Goal: Transaction & Acquisition: Book appointment/travel/reservation

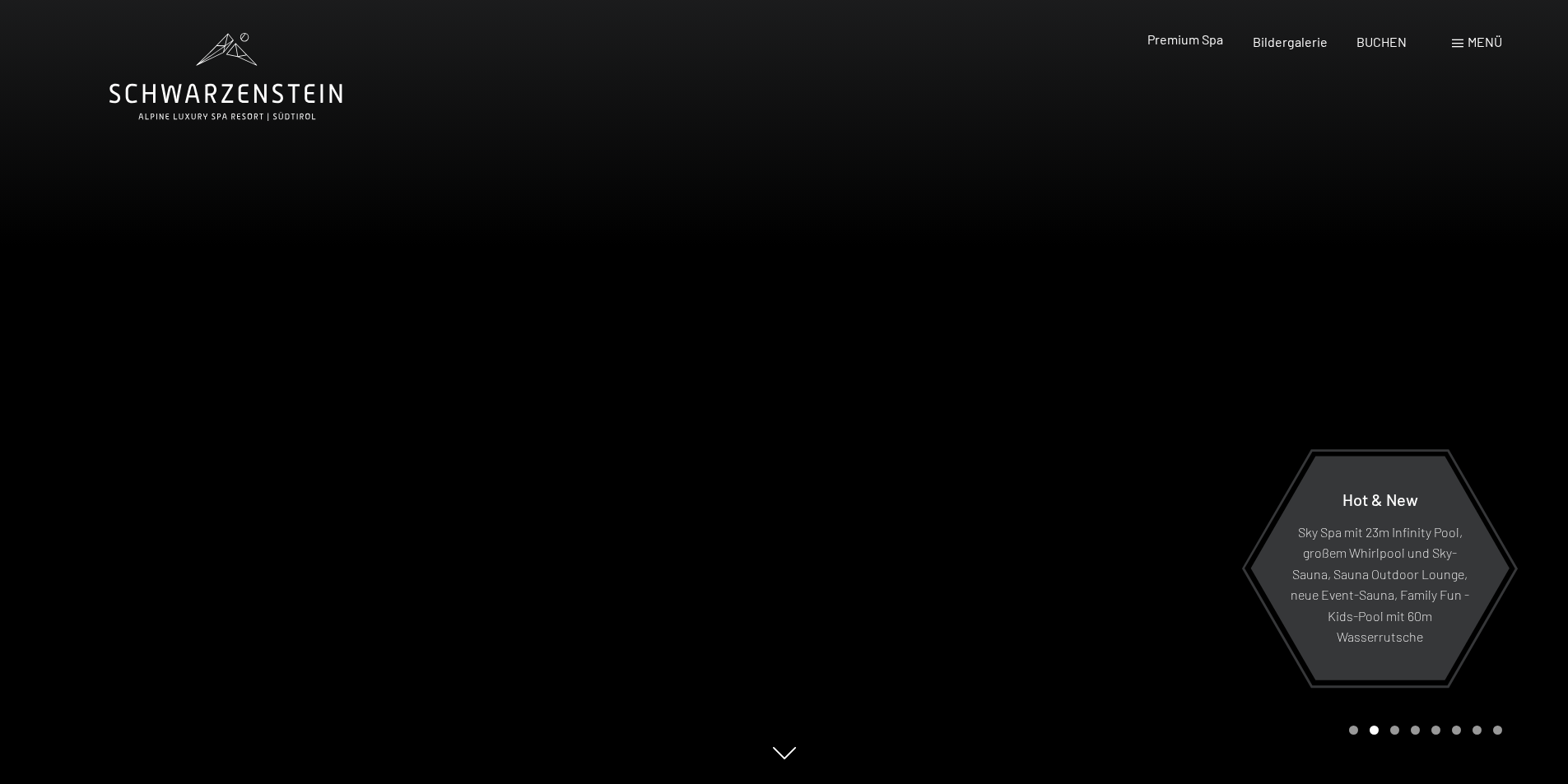
click at [1202, 44] on span "Premium Spa" at bounding box center [1185, 39] width 76 height 16
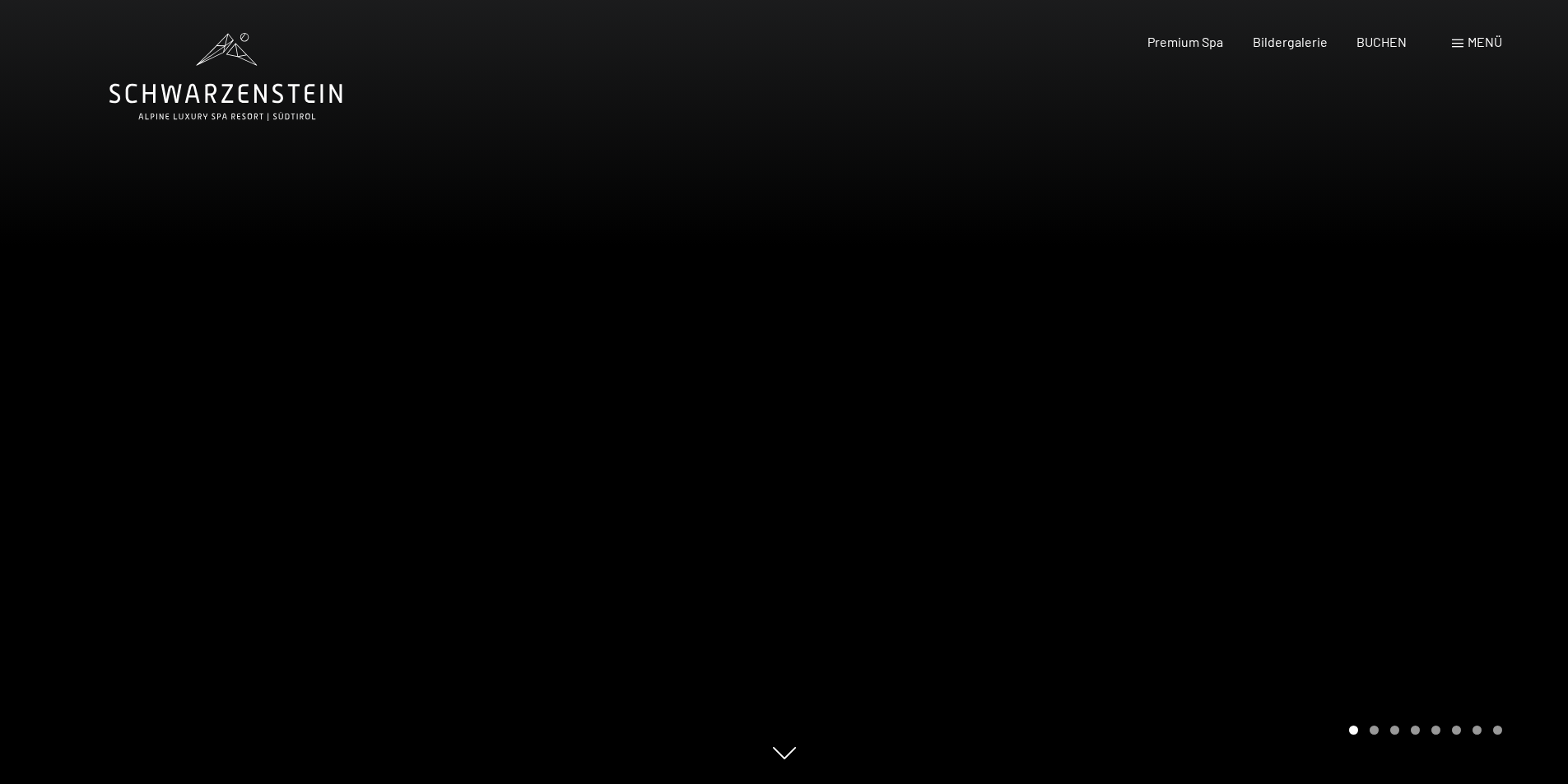
click at [1462, 38] on div "Menü" at bounding box center [1477, 42] width 50 height 18
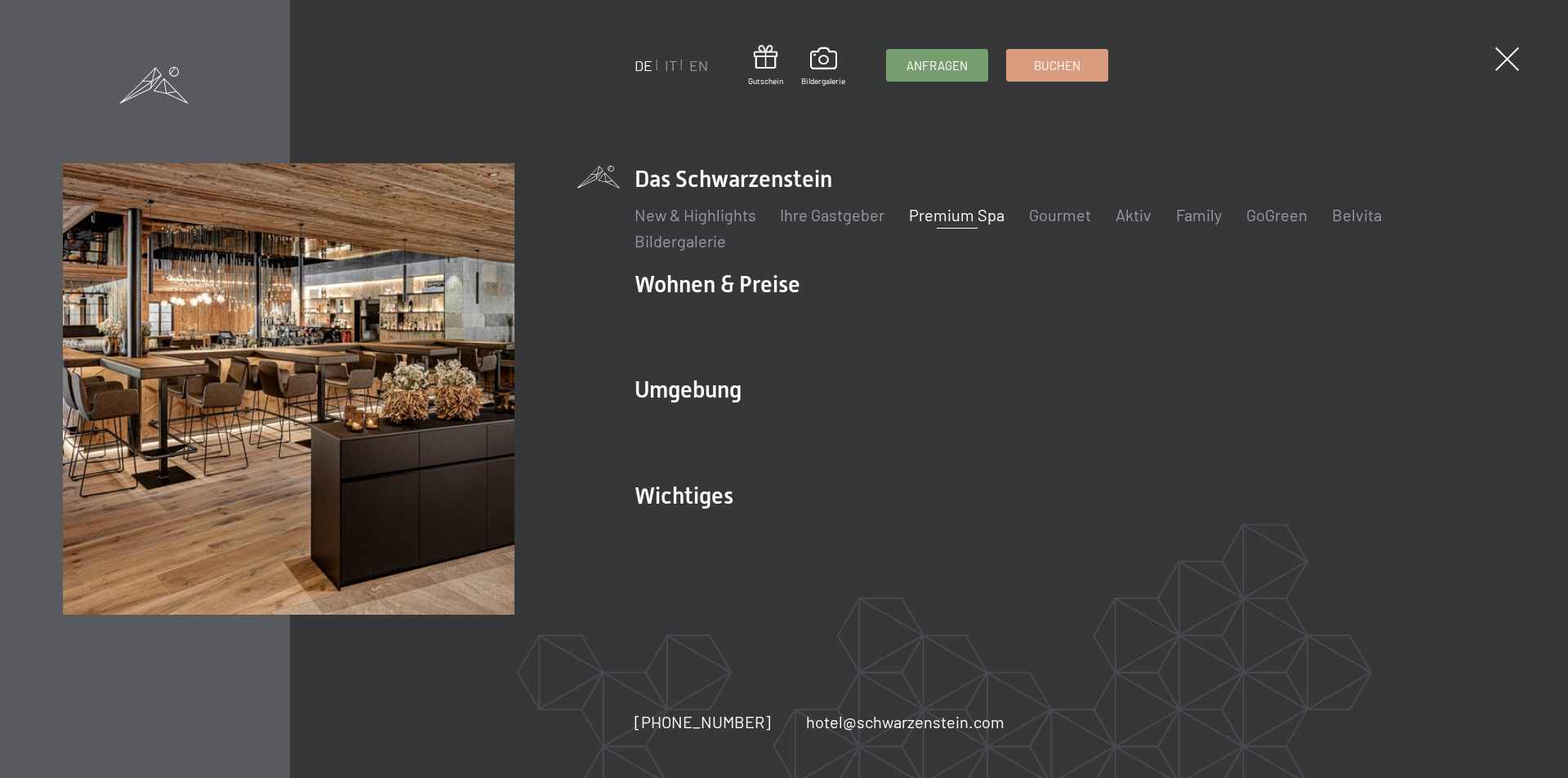
click at [943, 214] on link "Premium Spa" at bounding box center [957, 214] width 95 height 19
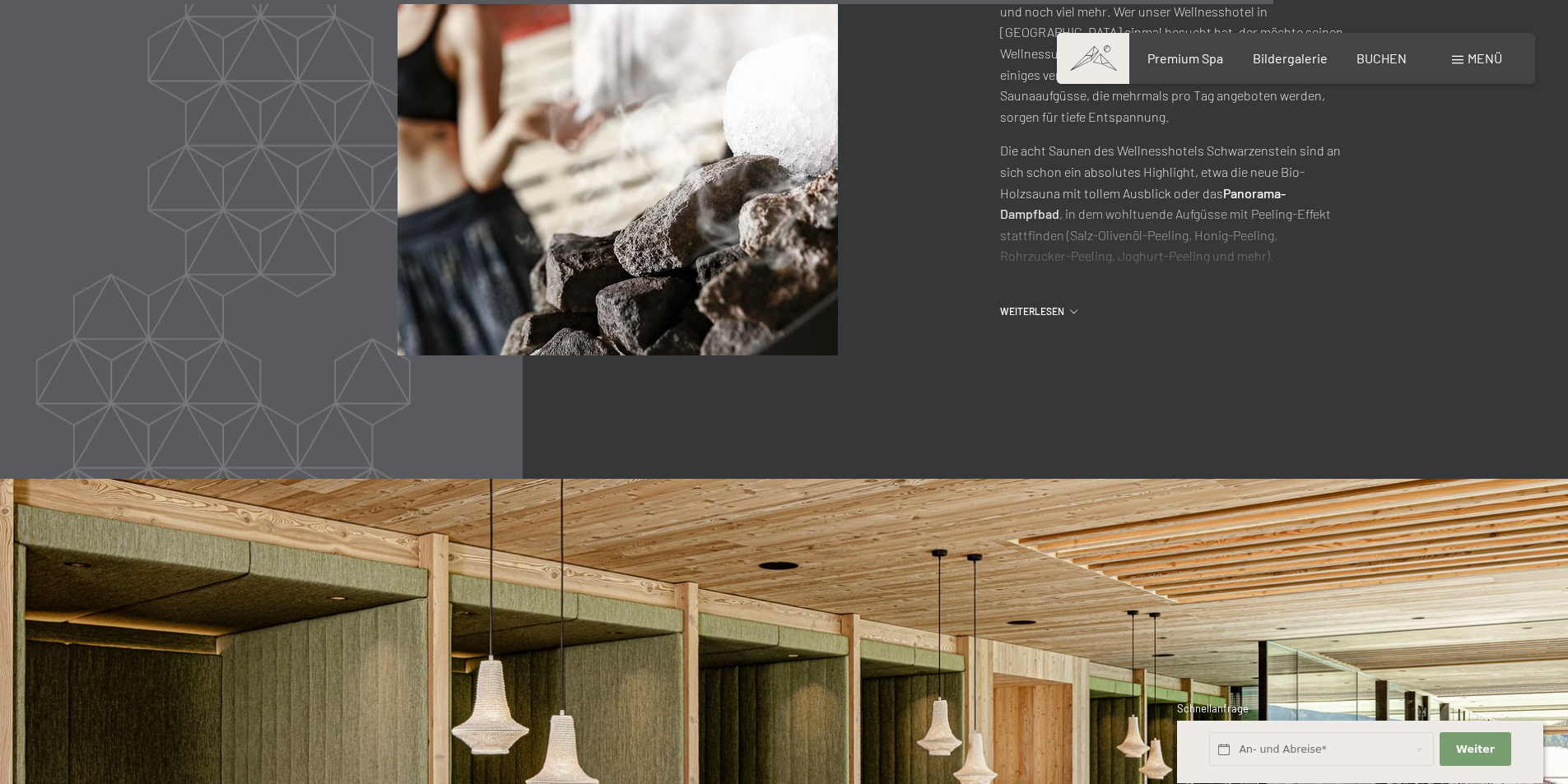
scroll to position [8640, 0]
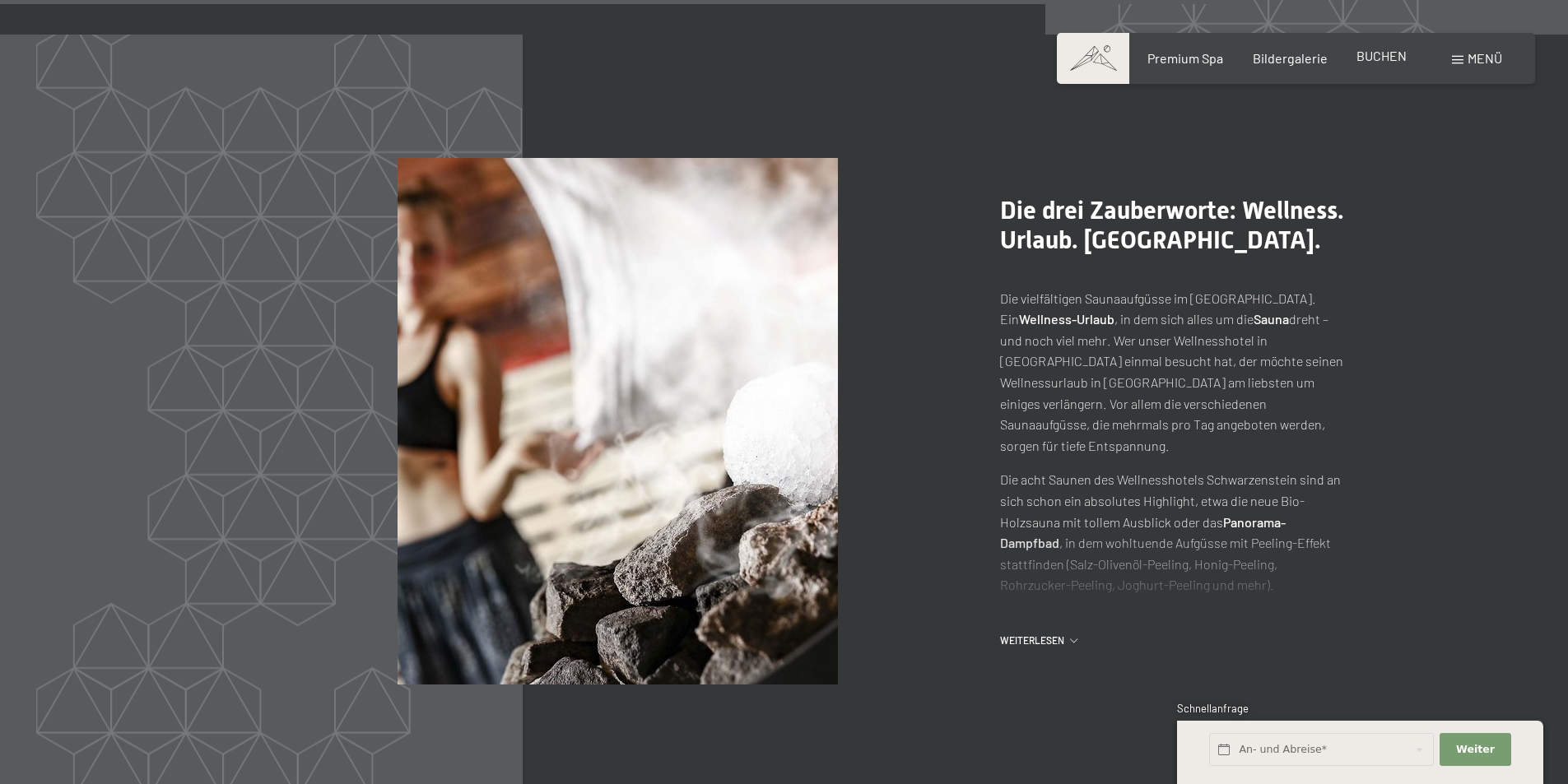
click at [1392, 50] on span "BUCHEN" at bounding box center [1381, 55] width 50 height 16
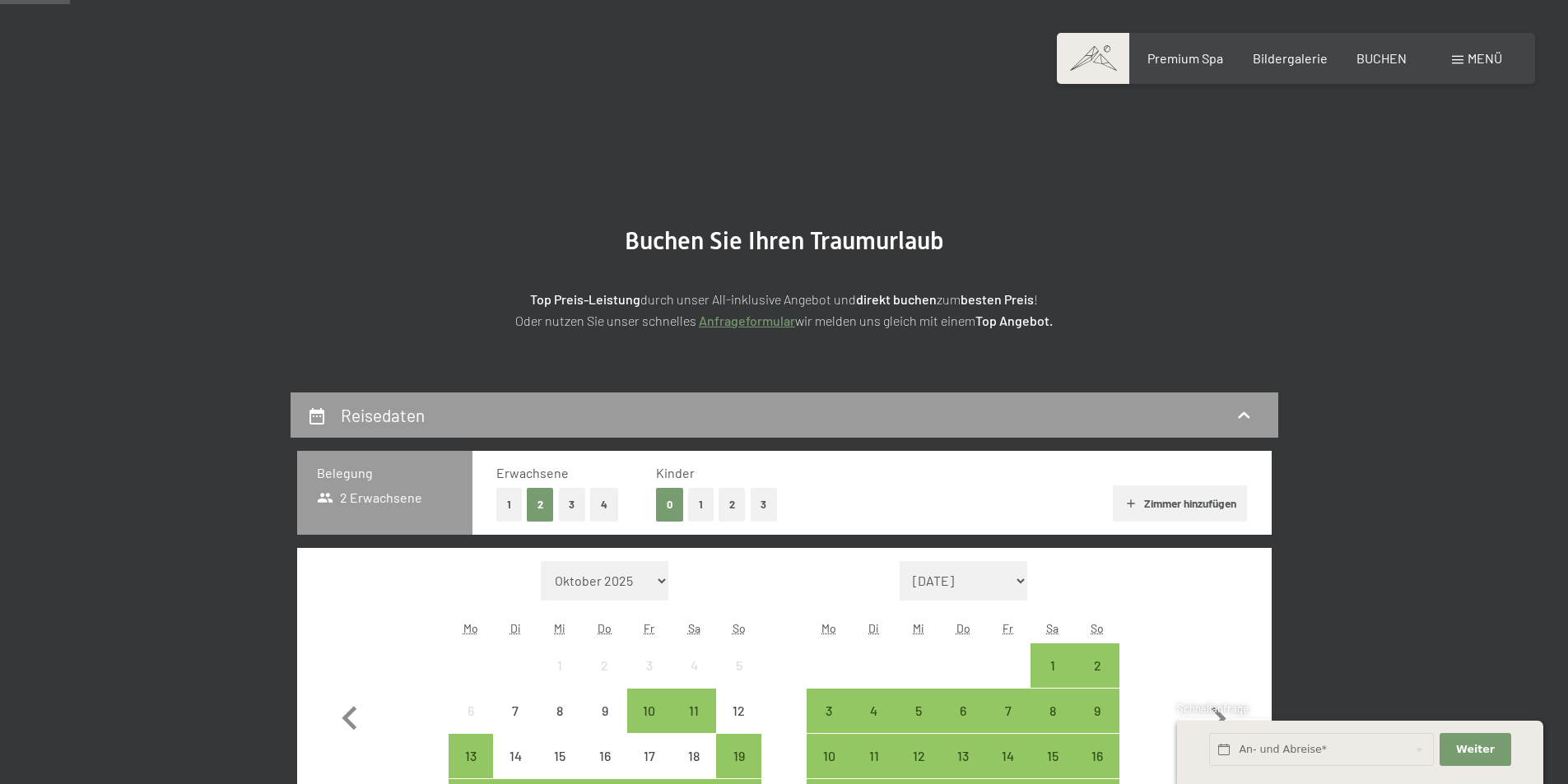
scroll to position [247, 0]
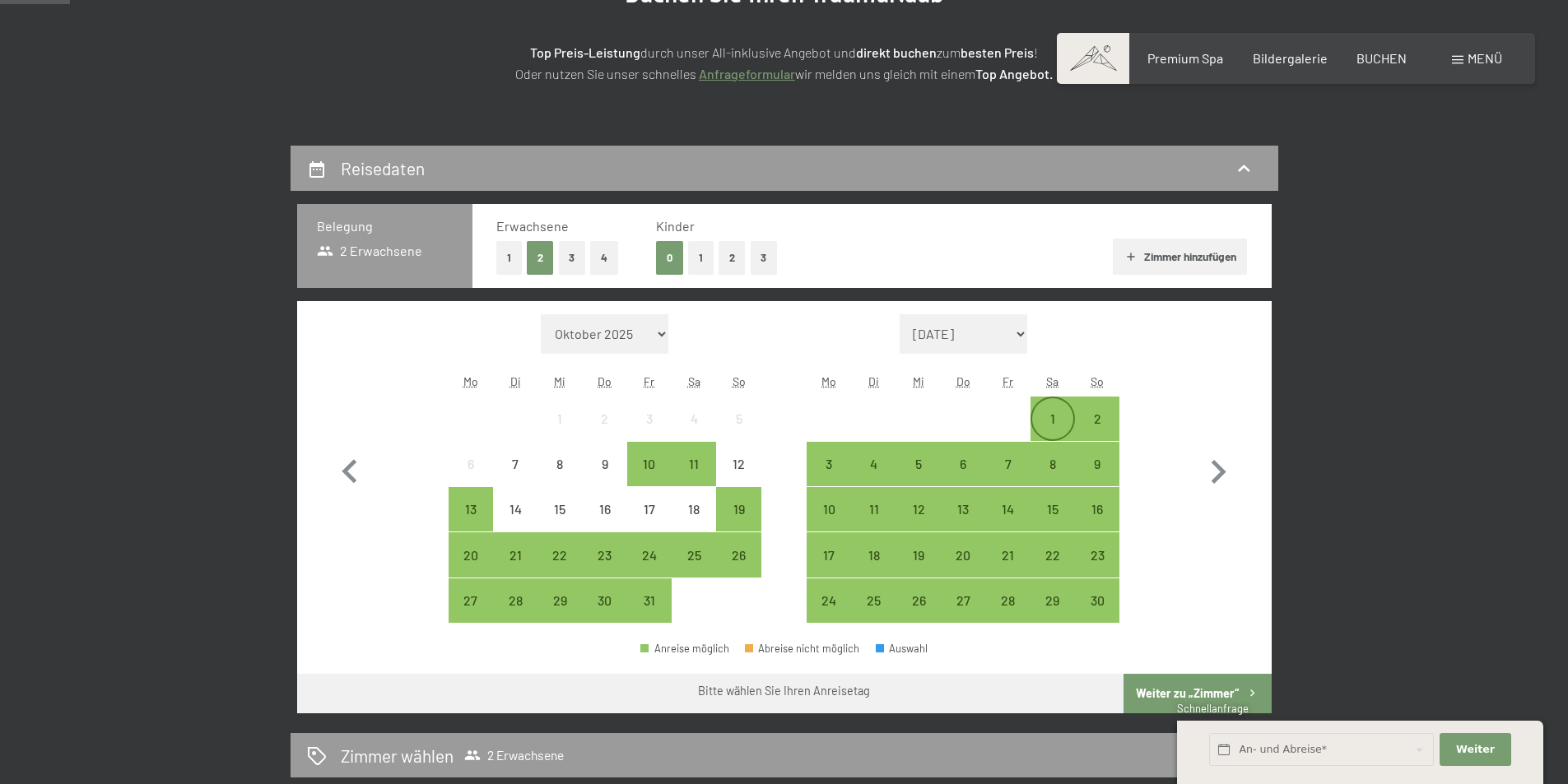
click at [1055, 412] on div "1" at bounding box center [1052, 432] width 42 height 42
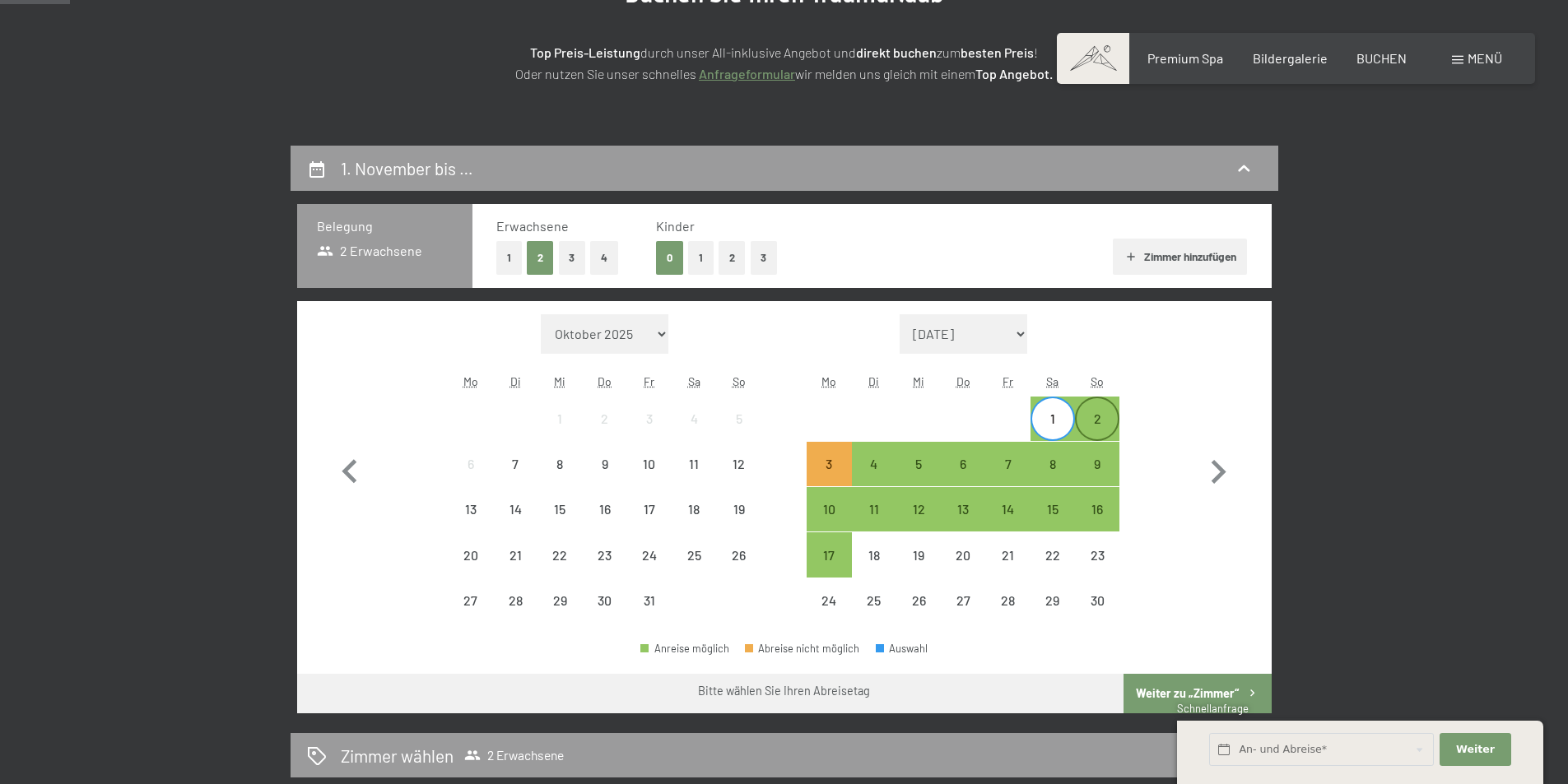
click at [1108, 417] on div "2" at bounding box center [1097, 432] width 42 height 42
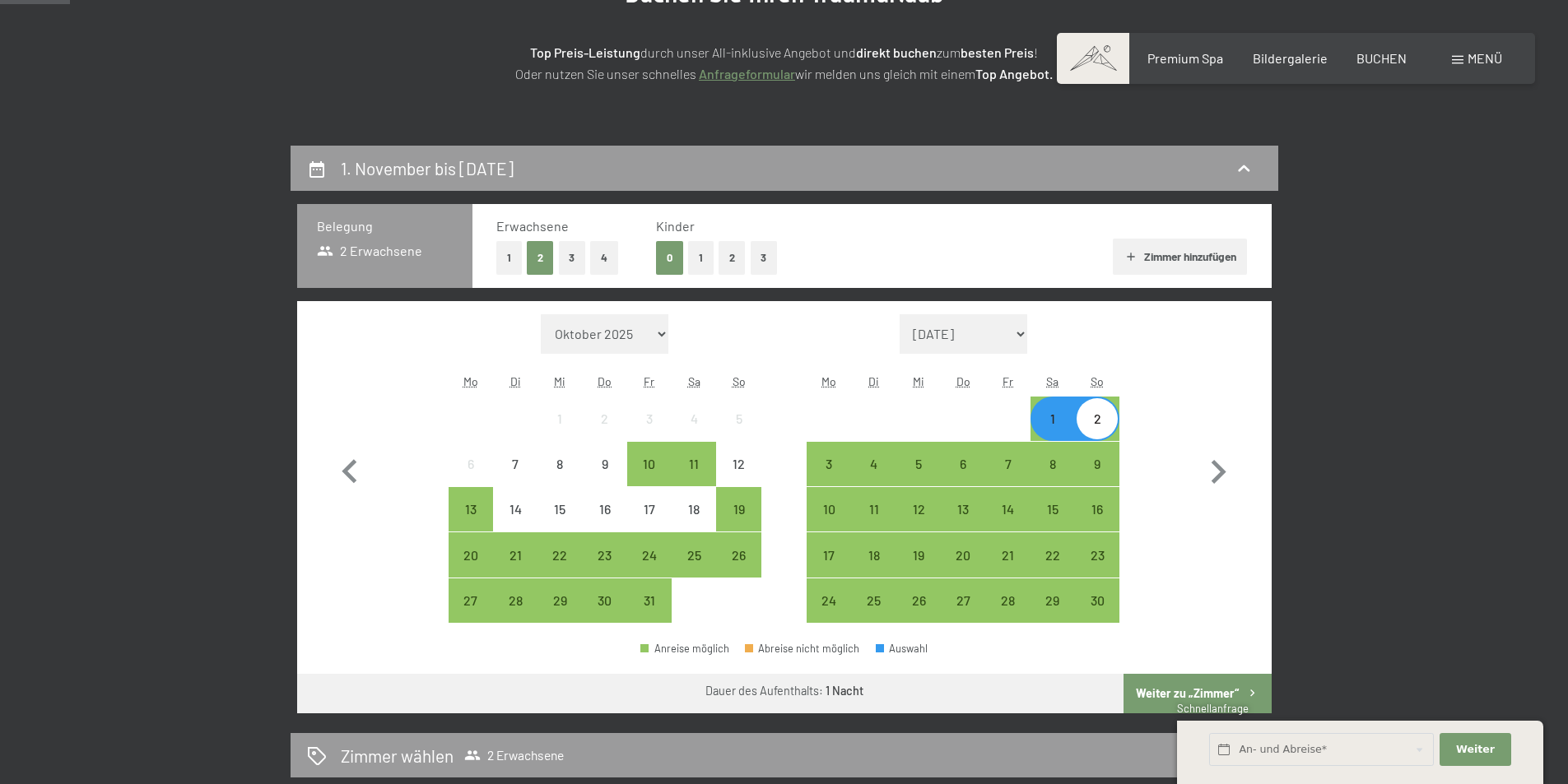
click at [1192, 694] on button "Weiter zu „Zimmer“" at bounding box center [1197, 694] width 148 height 40
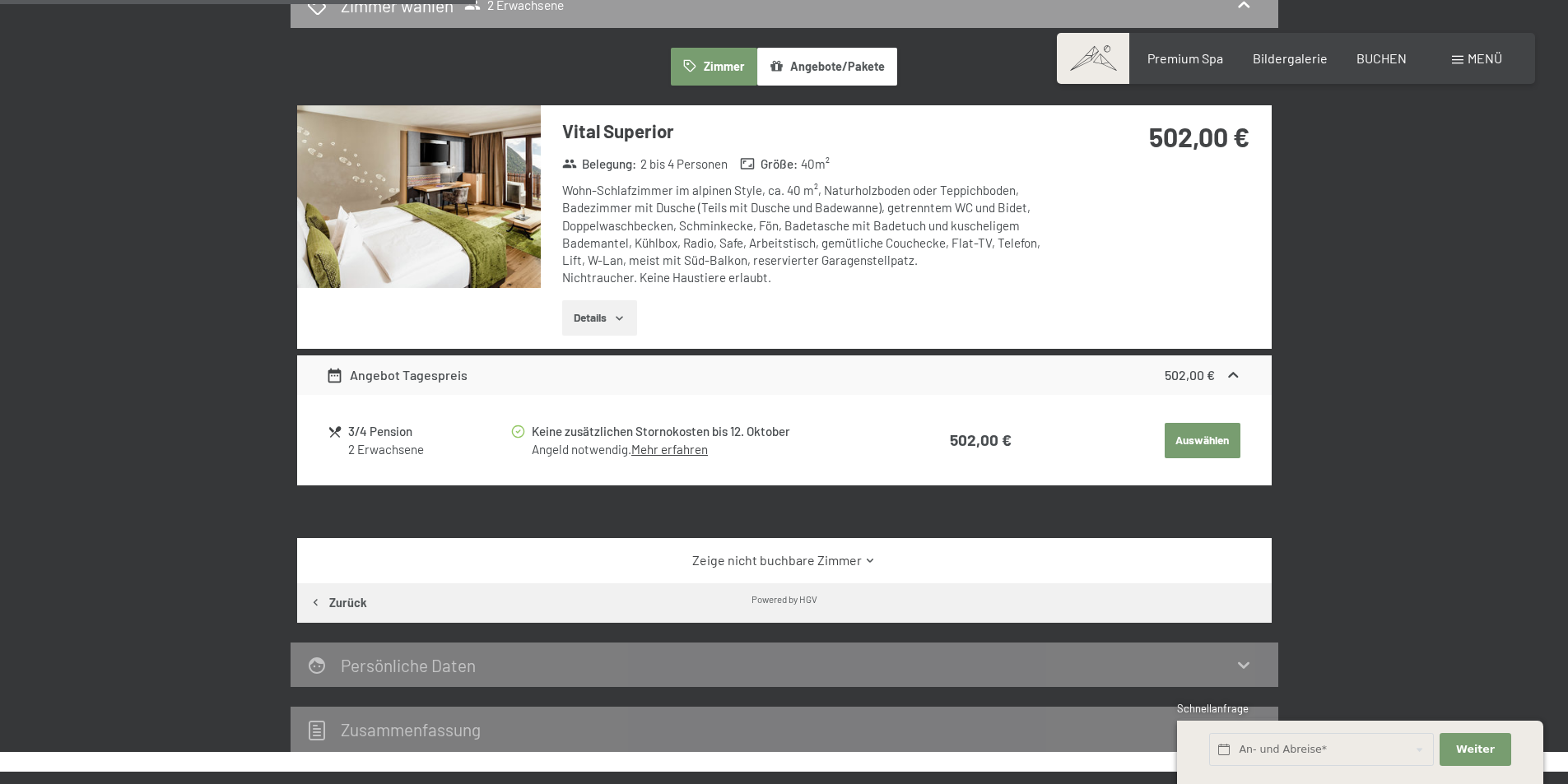
scroll to position [310, 0]
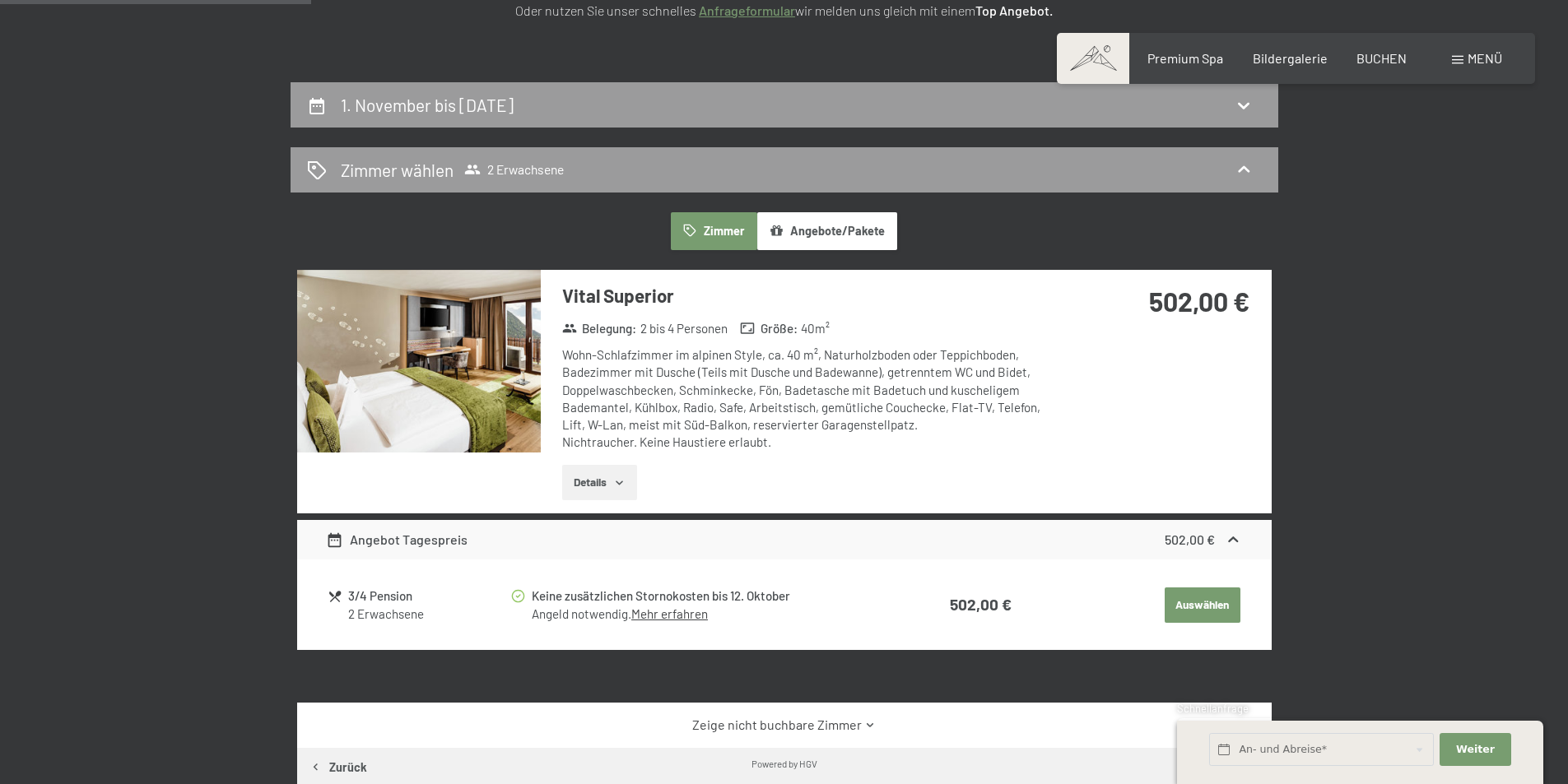
click at [833, 231] on button "Angebote/Pakete" at bounding box center [826, 231] width 139 height 38
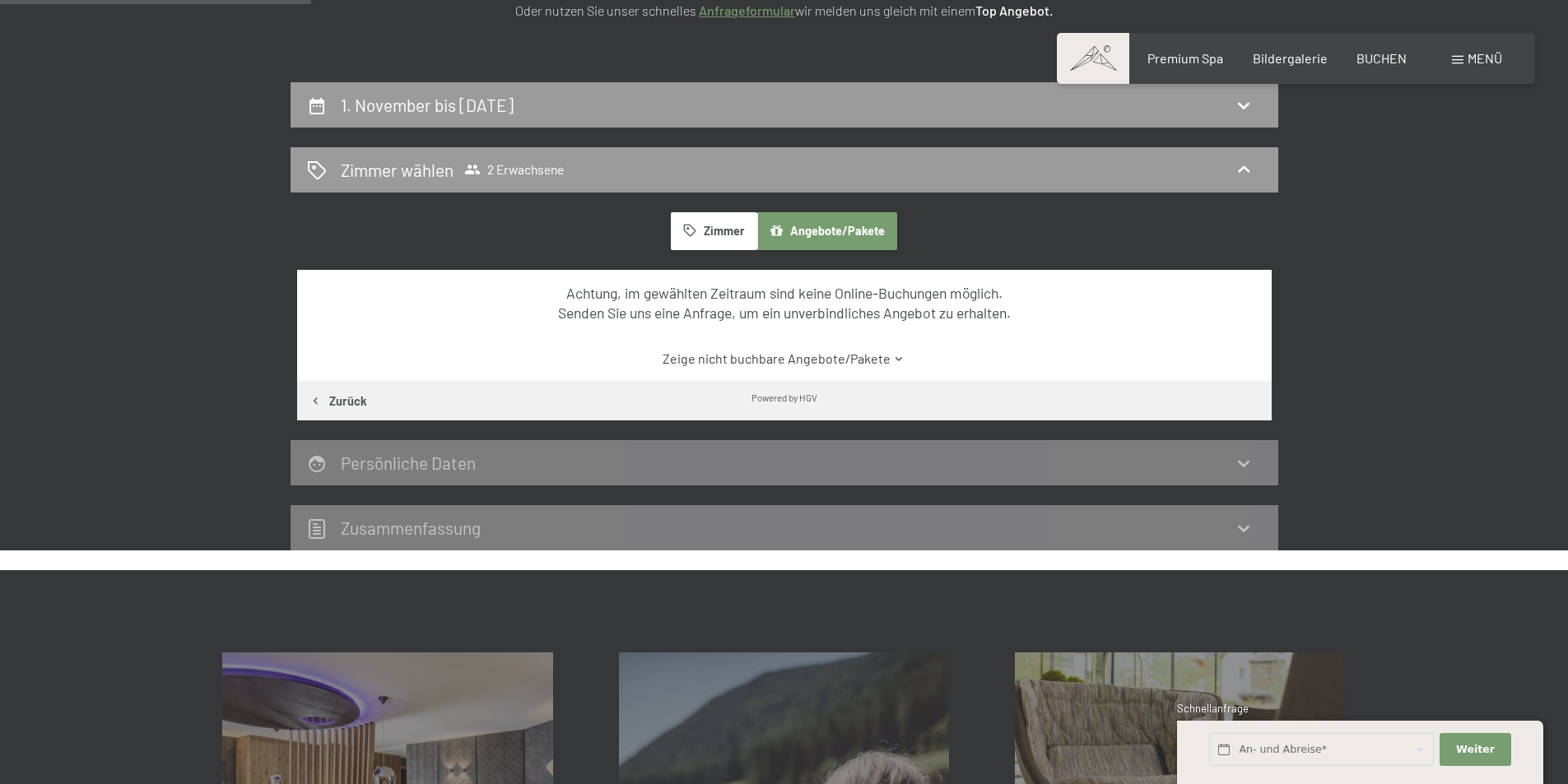
click at [832, 223] on button "Angebote/Pakete" at bounding box center [826, 231] width 139 height 38
click at [714, 224] on button "Zimmer" at bounding box center [713, 231] width 86 height 38
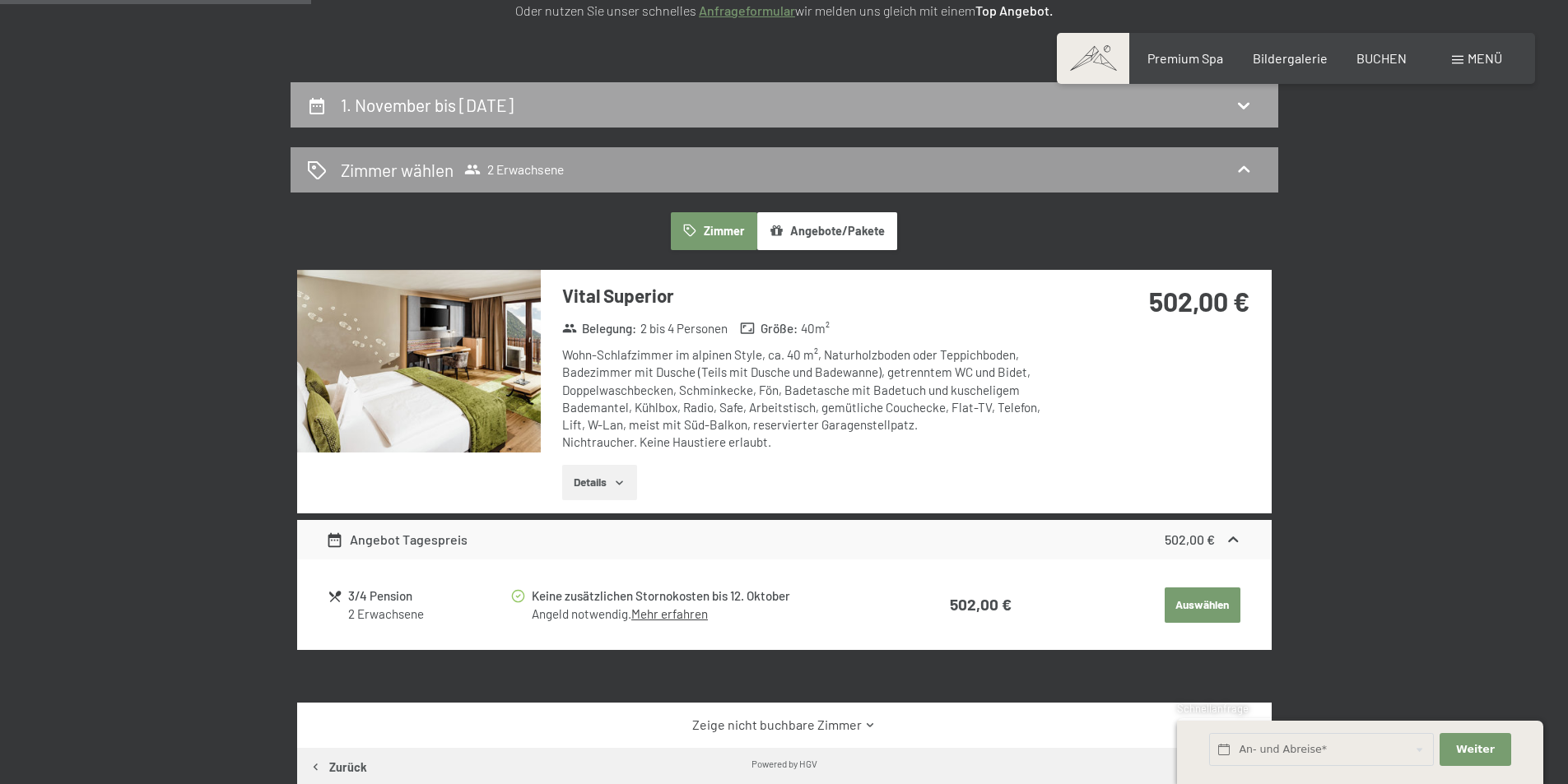
click at [1243, 103] on icon at bounding box center [1243, 104] width 19 height 19
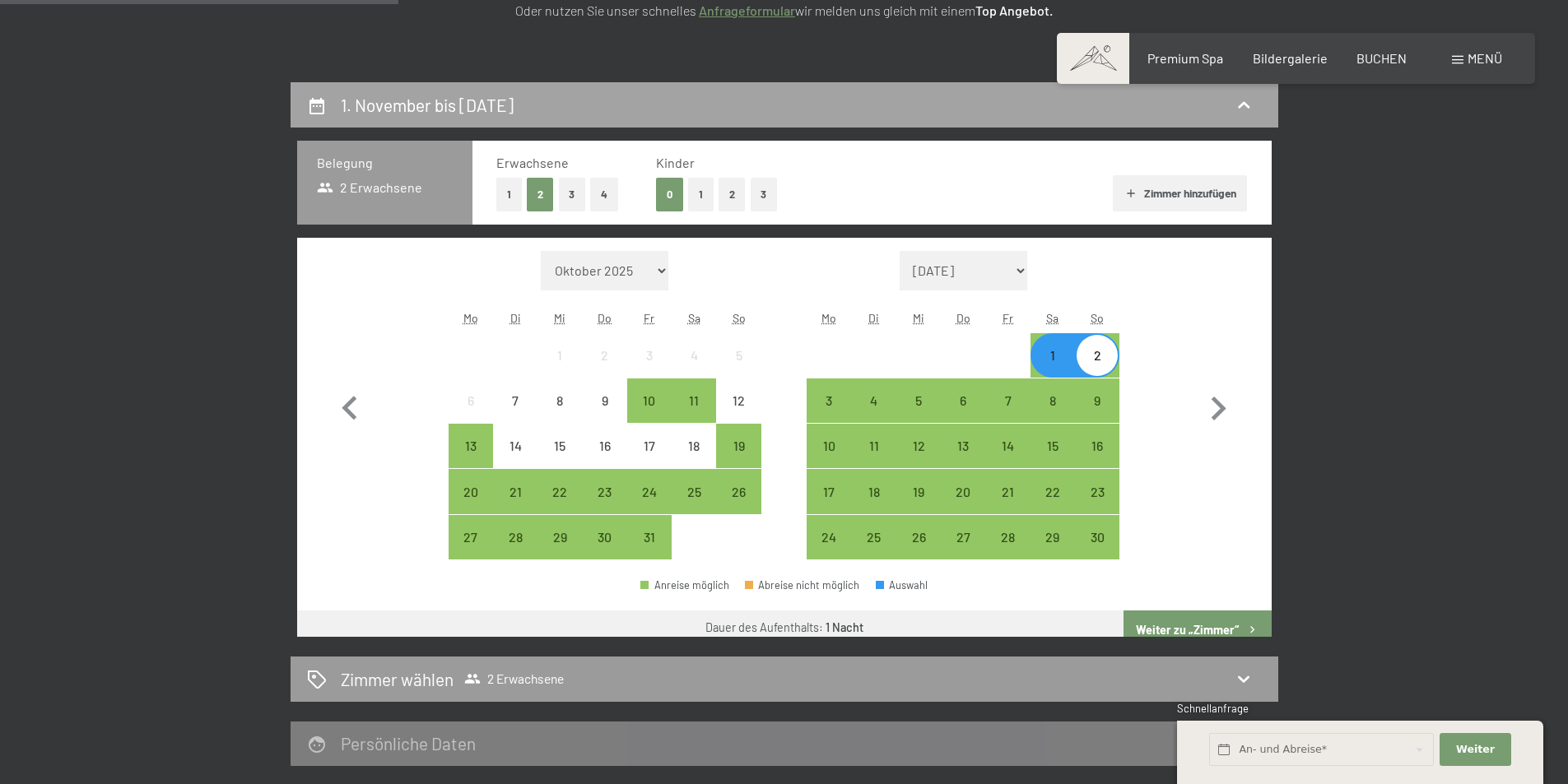
scroll to position [392, 0]
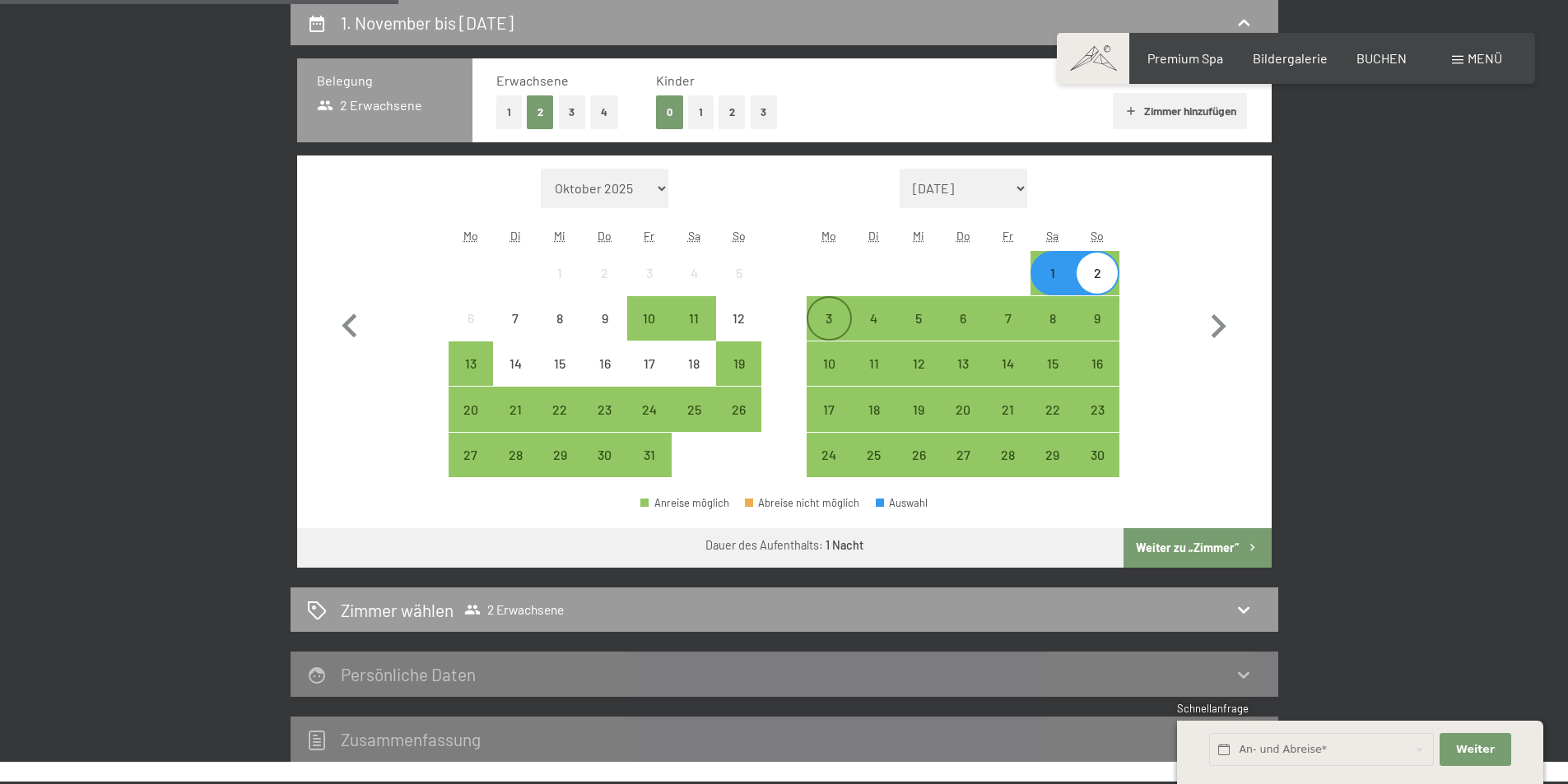
click at [826, 322] on div "3" at bounding box center [828, 332] width 42 height 42
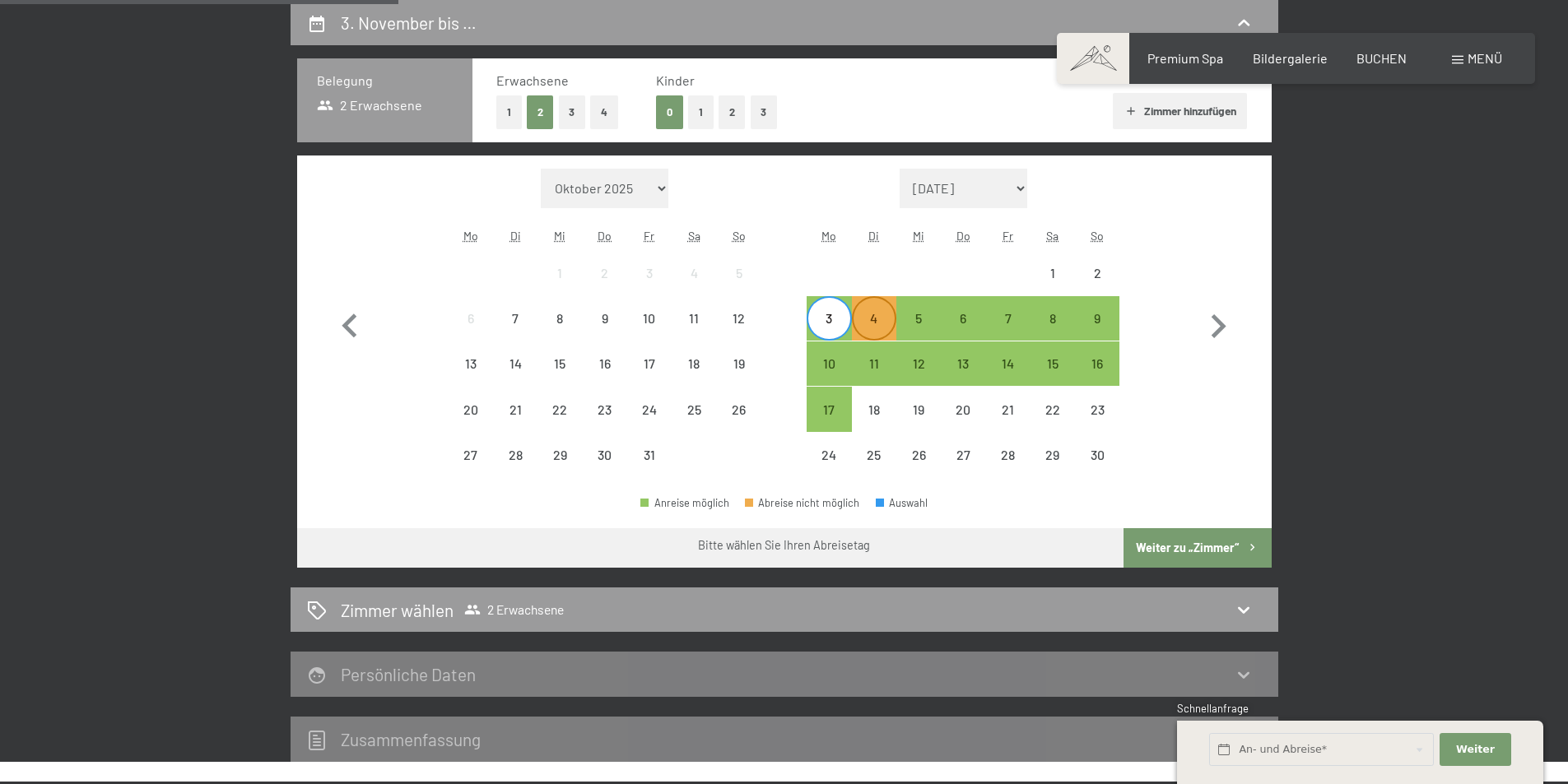
click at [876, 306] on div "4" at bounding box center [874, 319] width 42 height 42
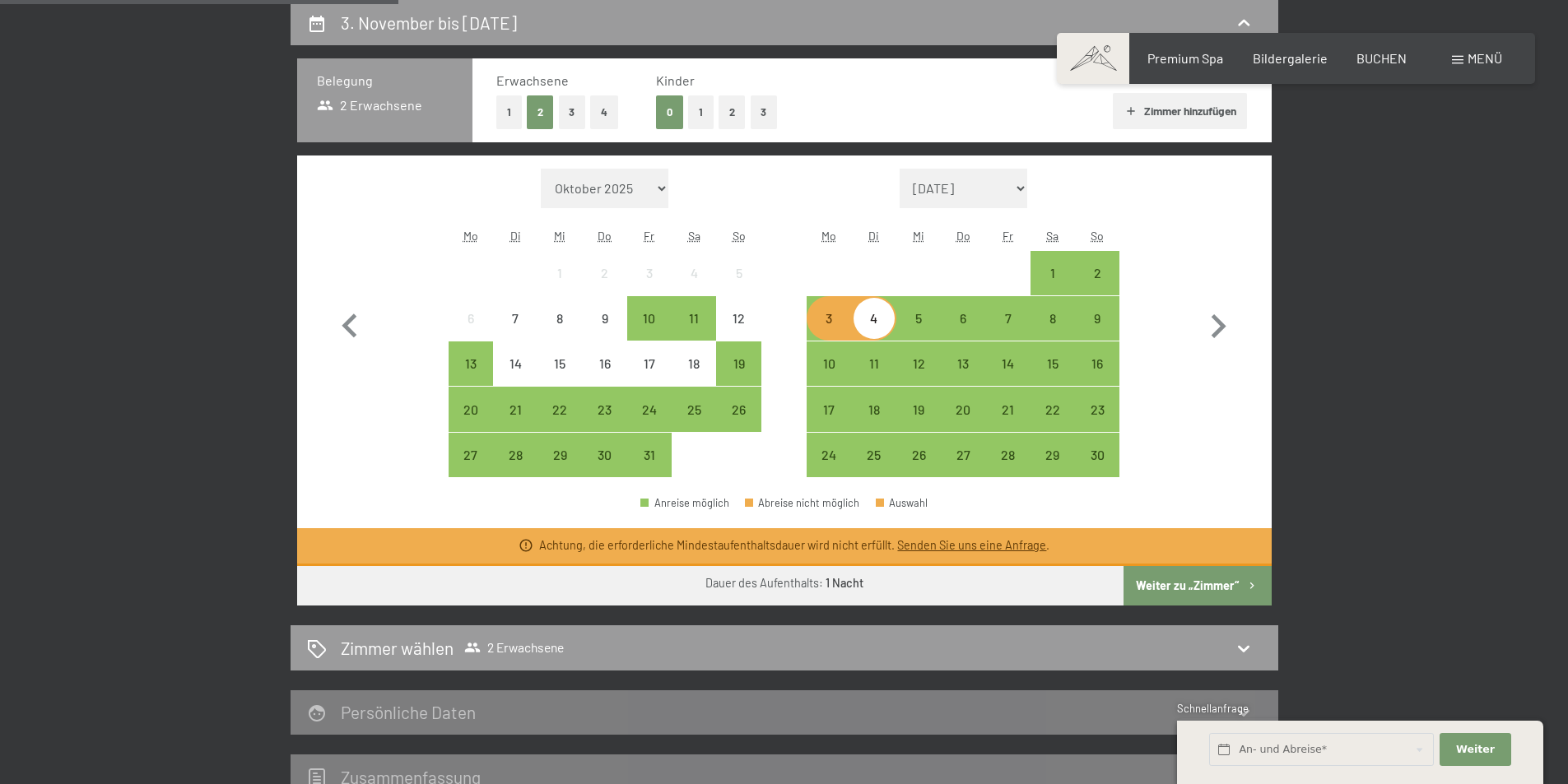
click at [1183, 582] on button "Weiter zu „Zimmer“" at bounding box center [1197, 585] width 148 height 40
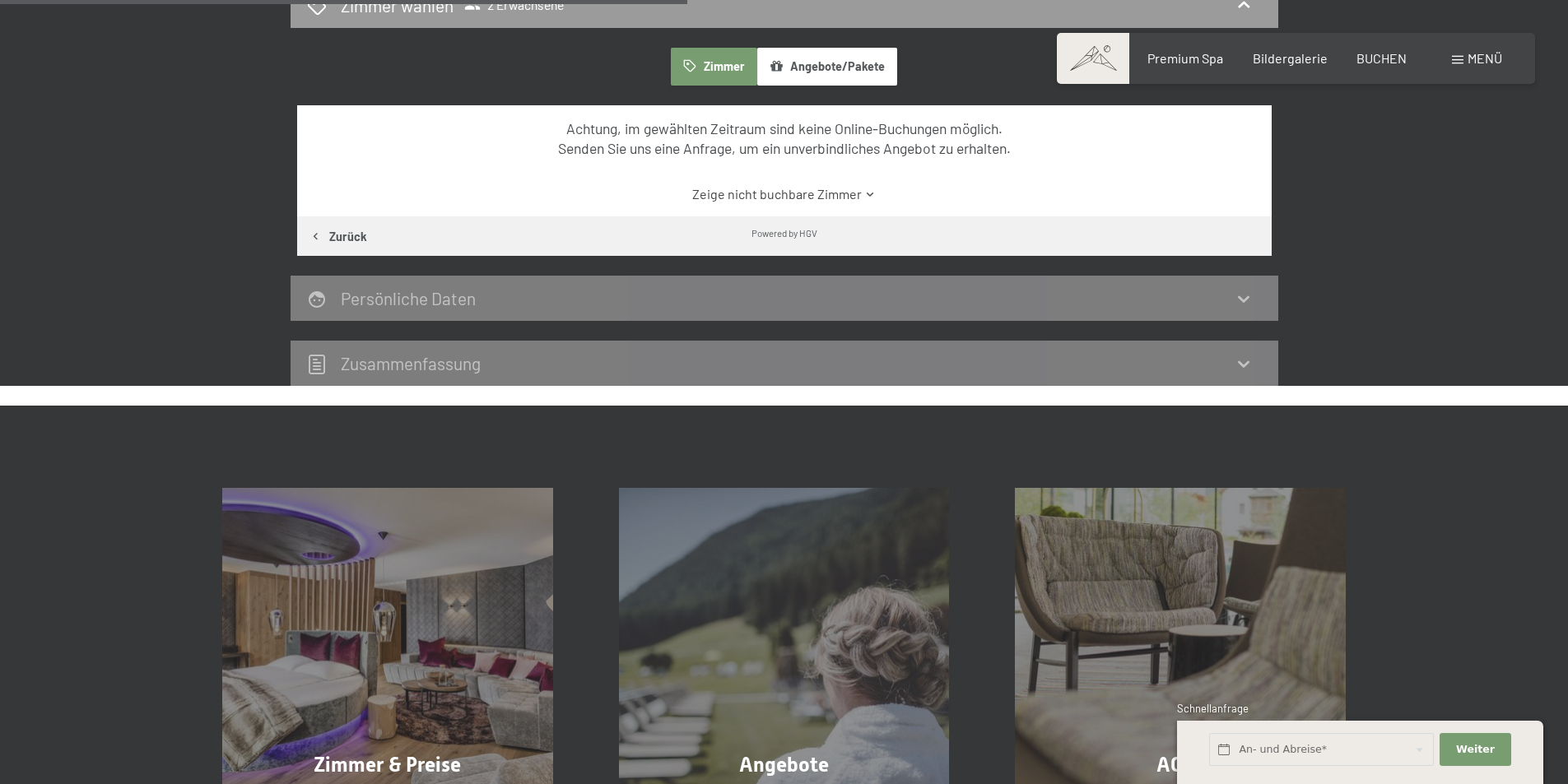
scroll to position [639, 0]
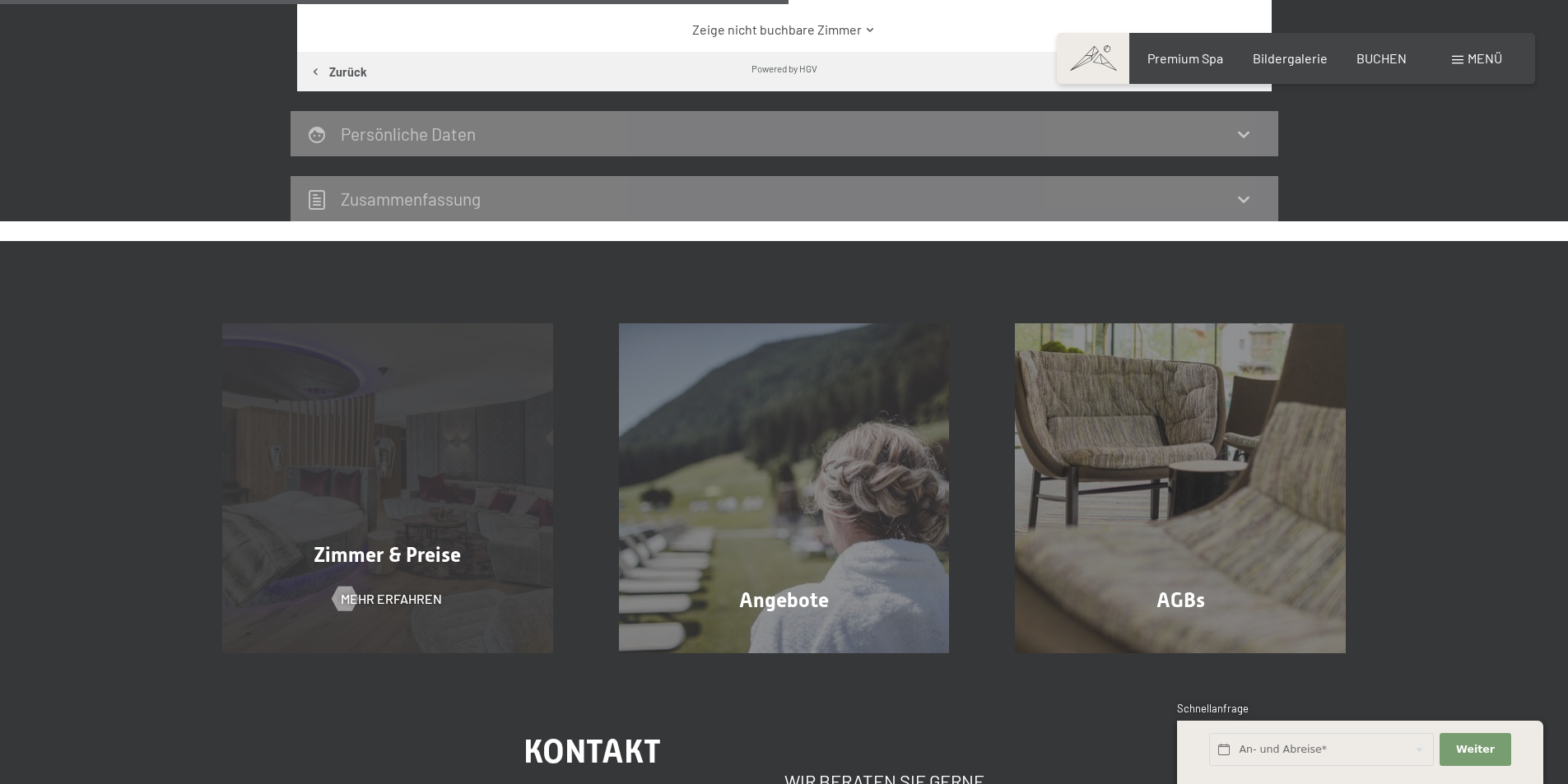
click at [382, 561] on span "Zimmer & Preise" at bounding box center [388, 555] width 148 height 24
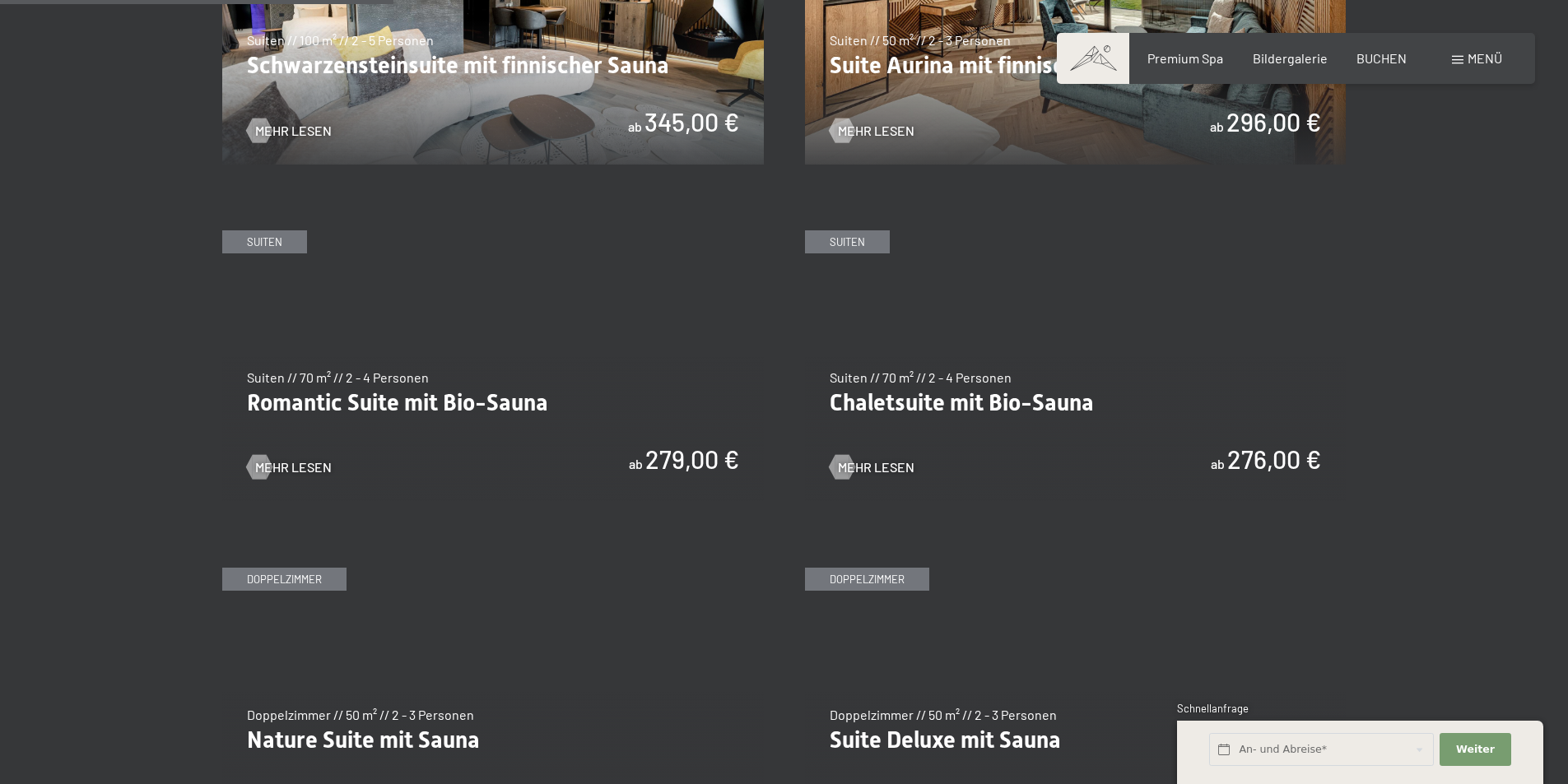
scroll to position [1481, 0]
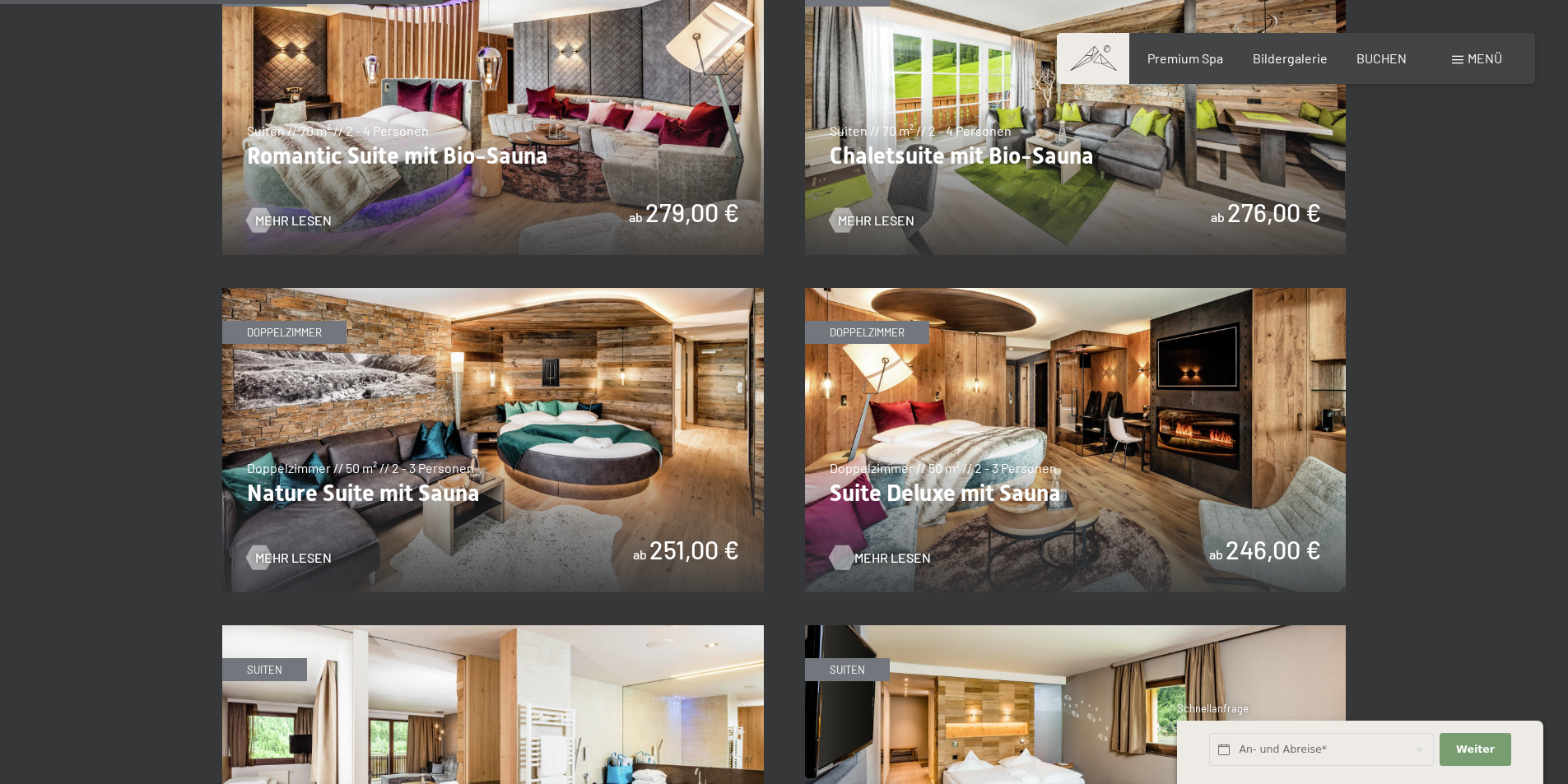
click at [880, 549] on span "Mehr Lesen" at bounding box center [892, 558] width 77 height 18
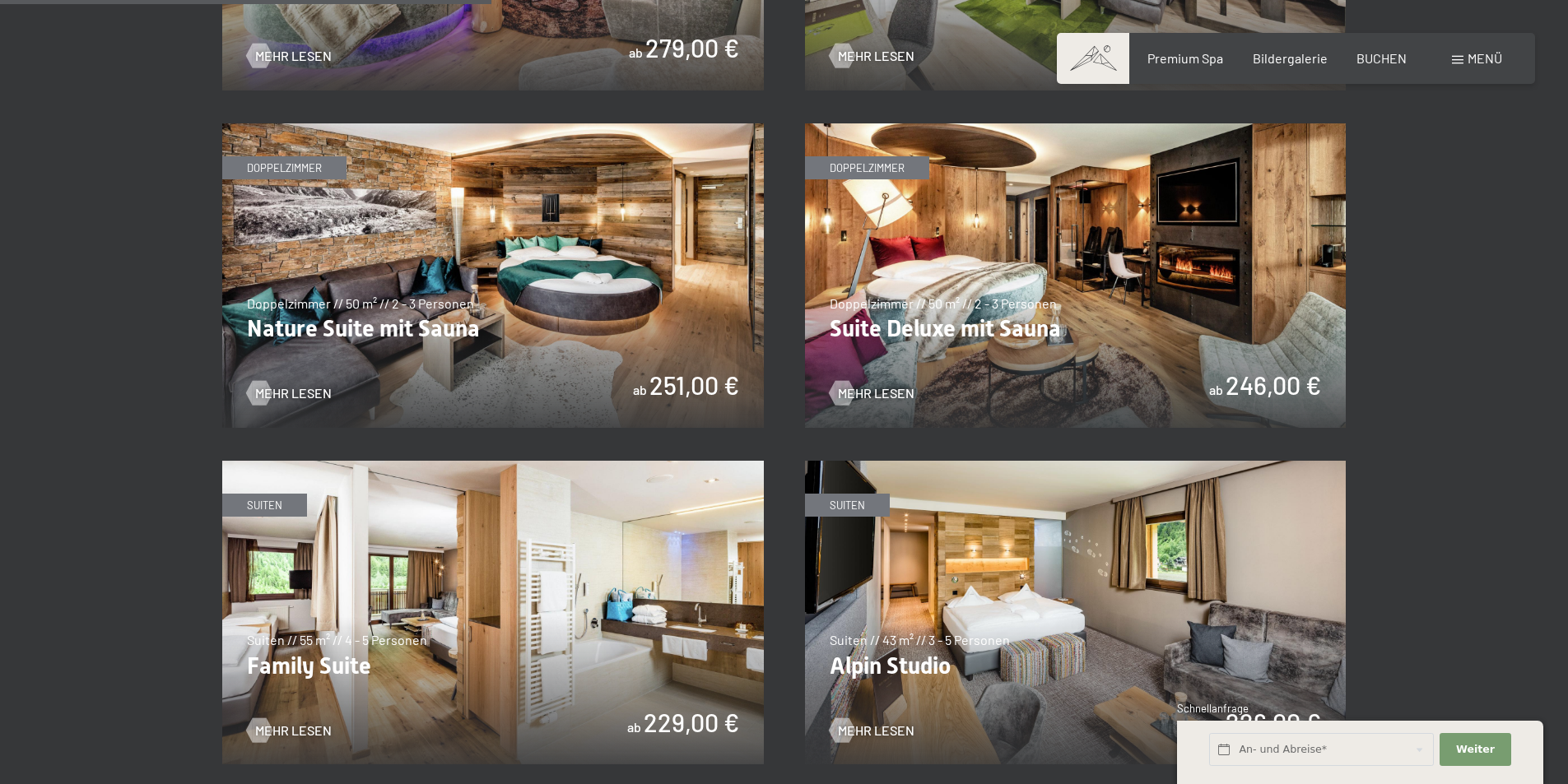
scroll to position [1399, 0]
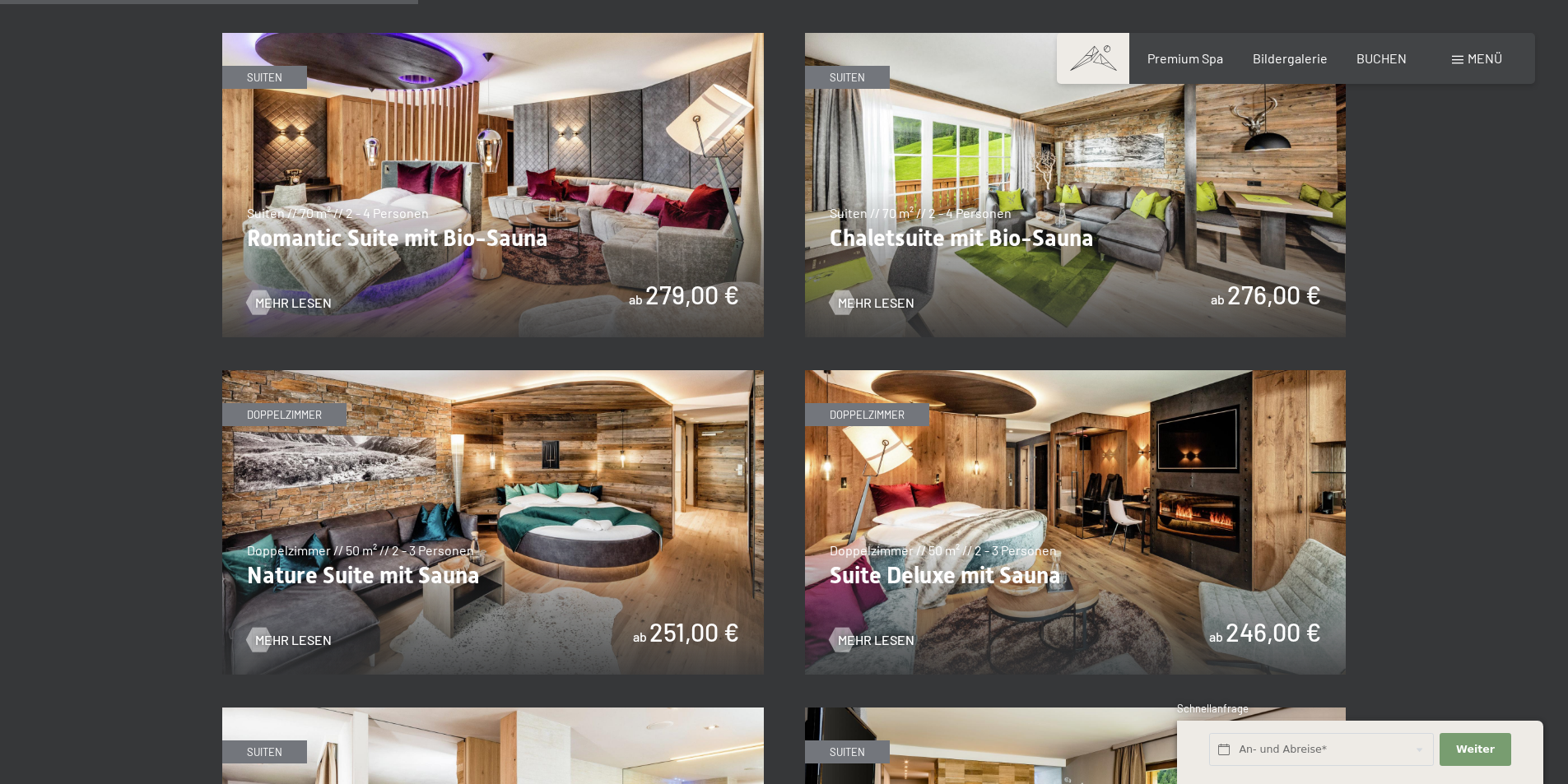
click at [983, 582] on img at bounding box center [1075, 523] width 541 height 305
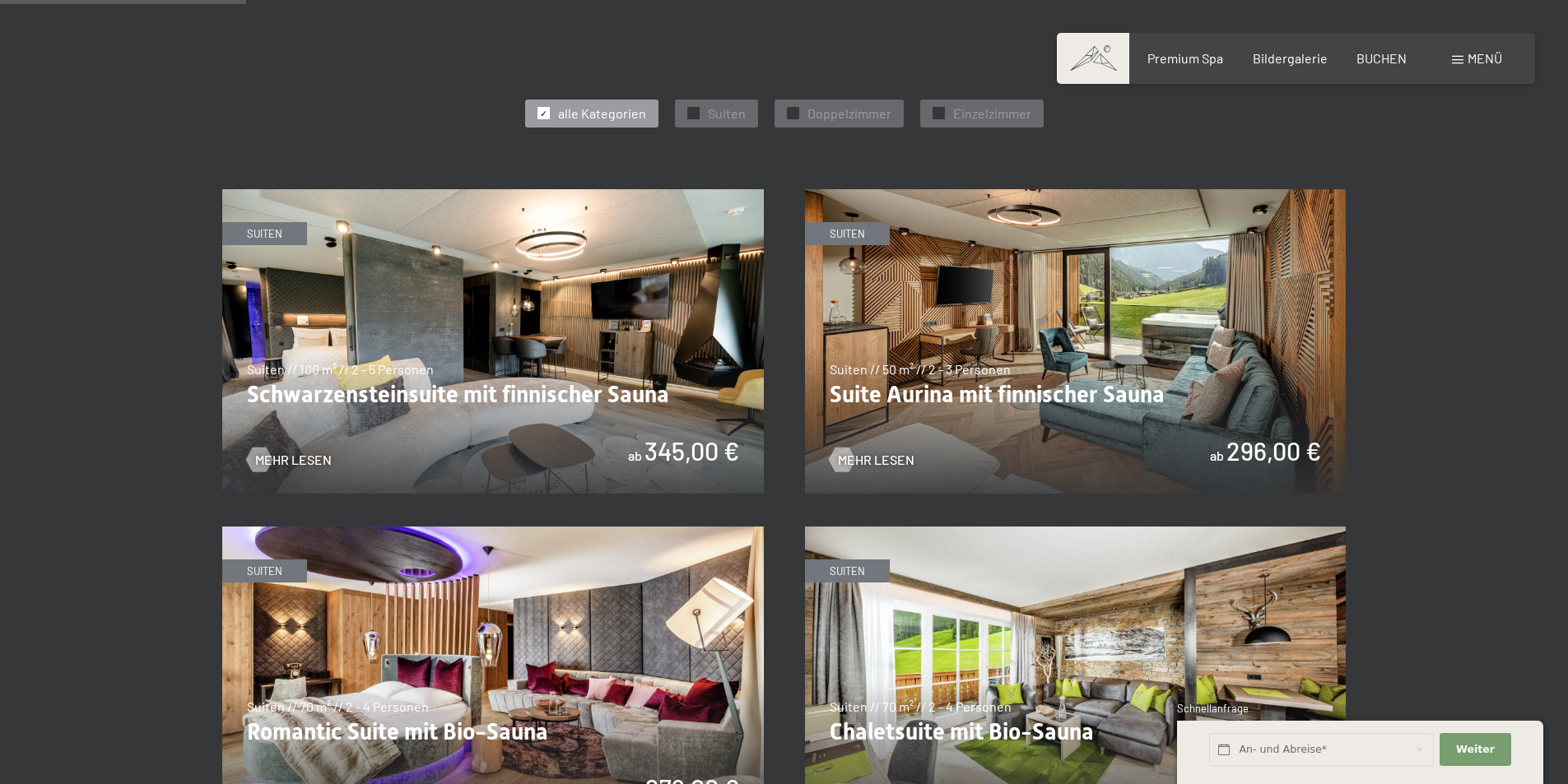
scroll to position [658, 0]
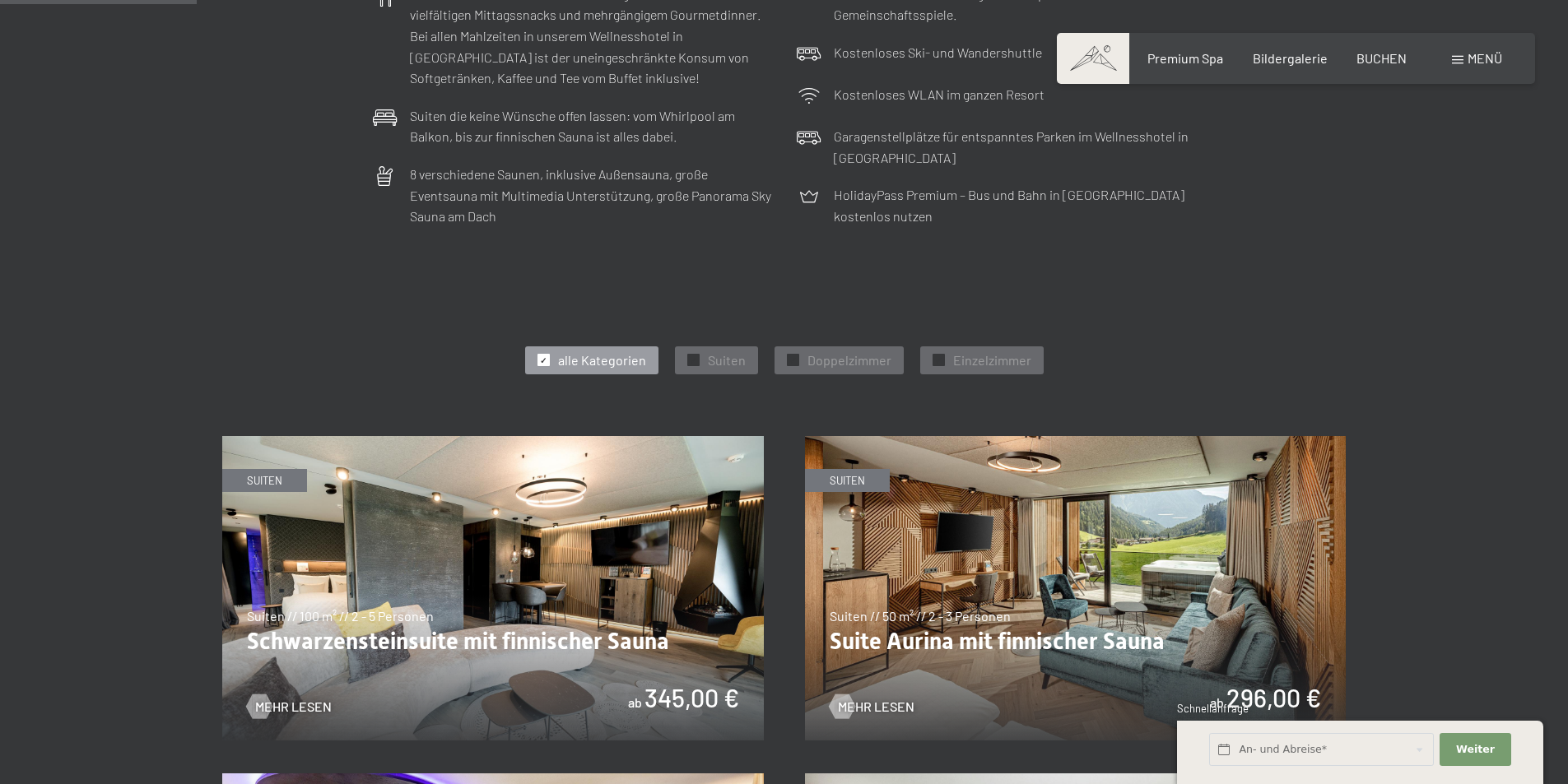
click at [1165, 561] on img at bounding box center [1075, 588] width 541 height 305
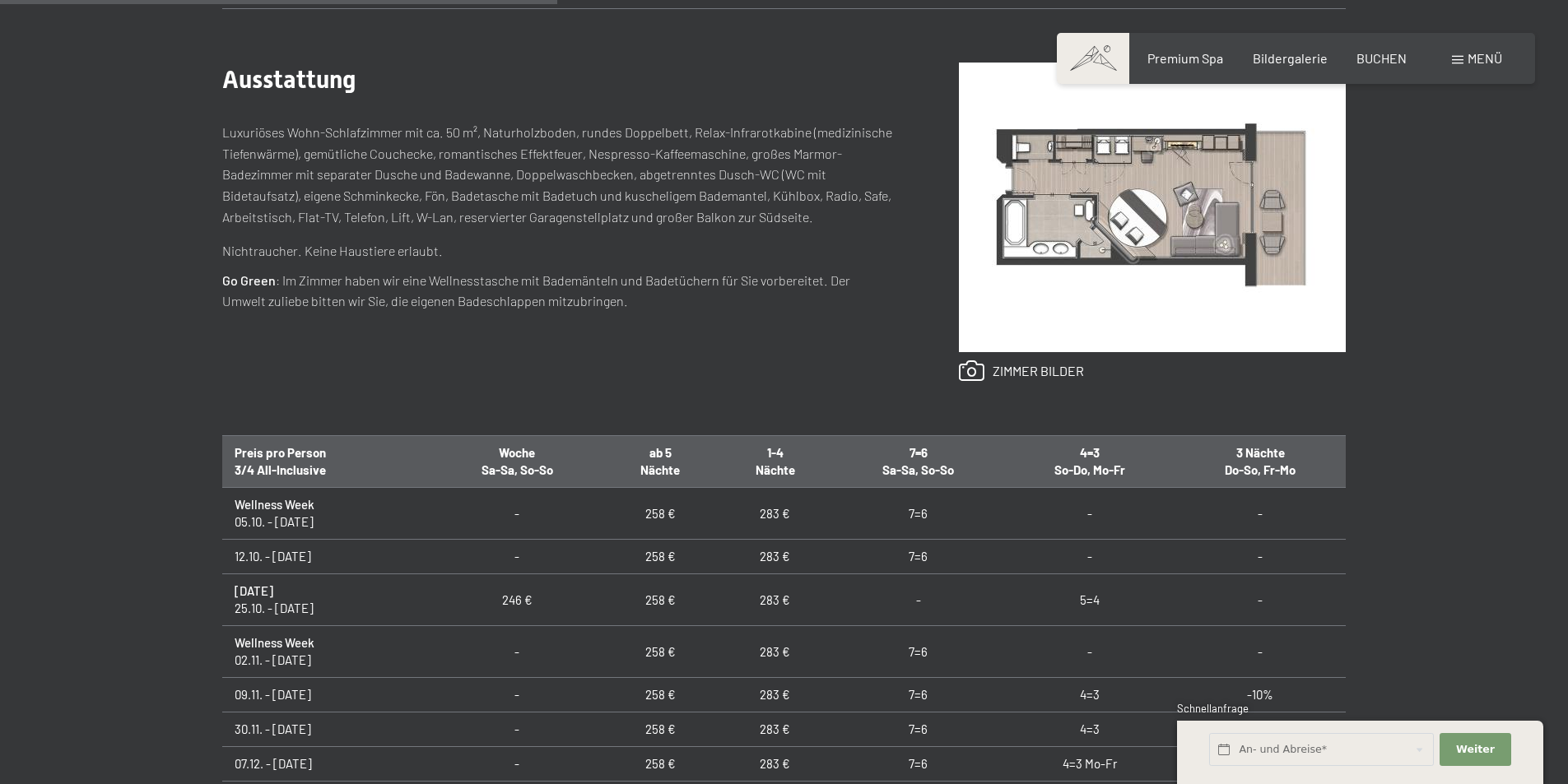
scroll to position [658, 0]
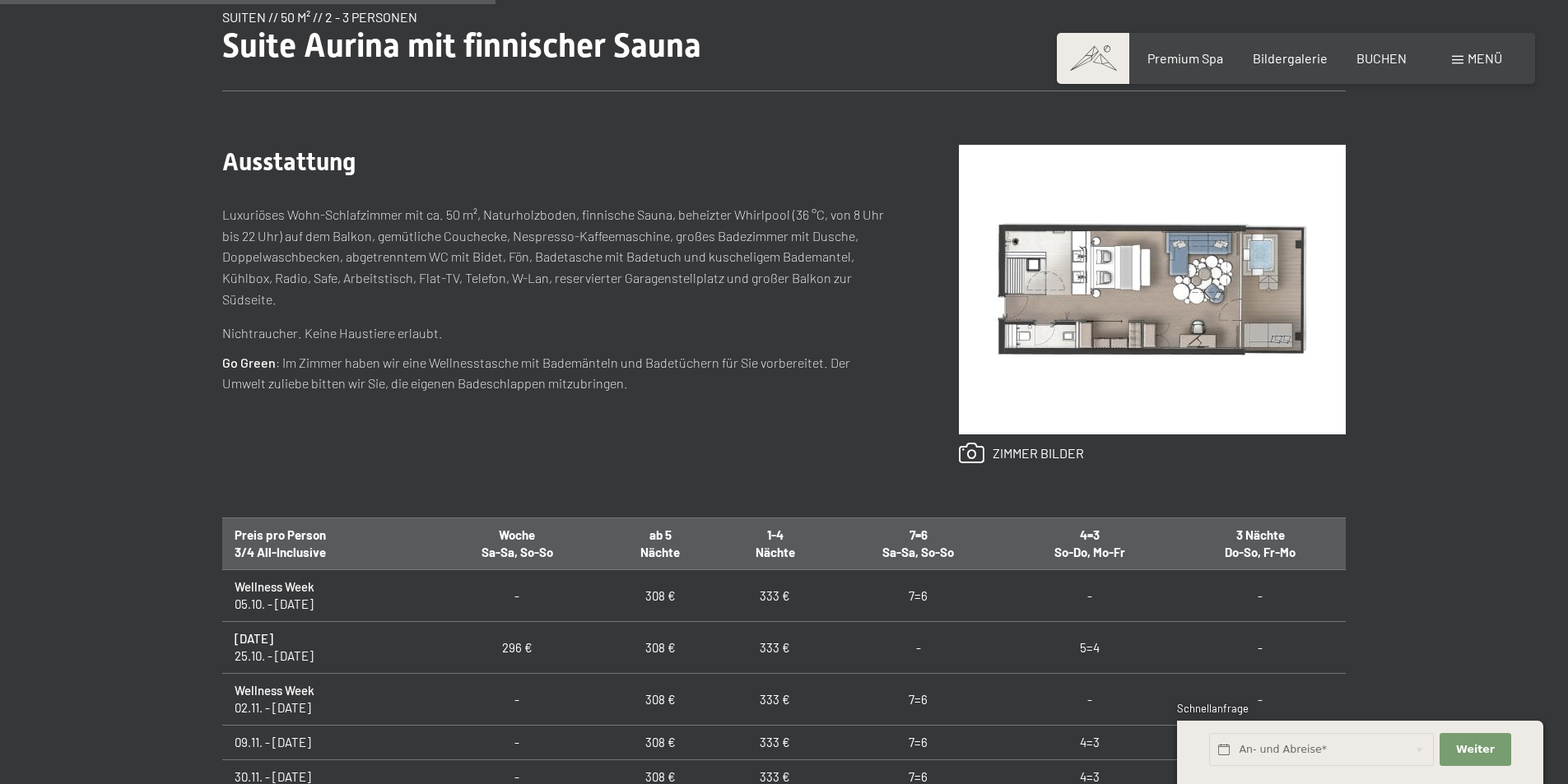
scroll to position [329, 0]
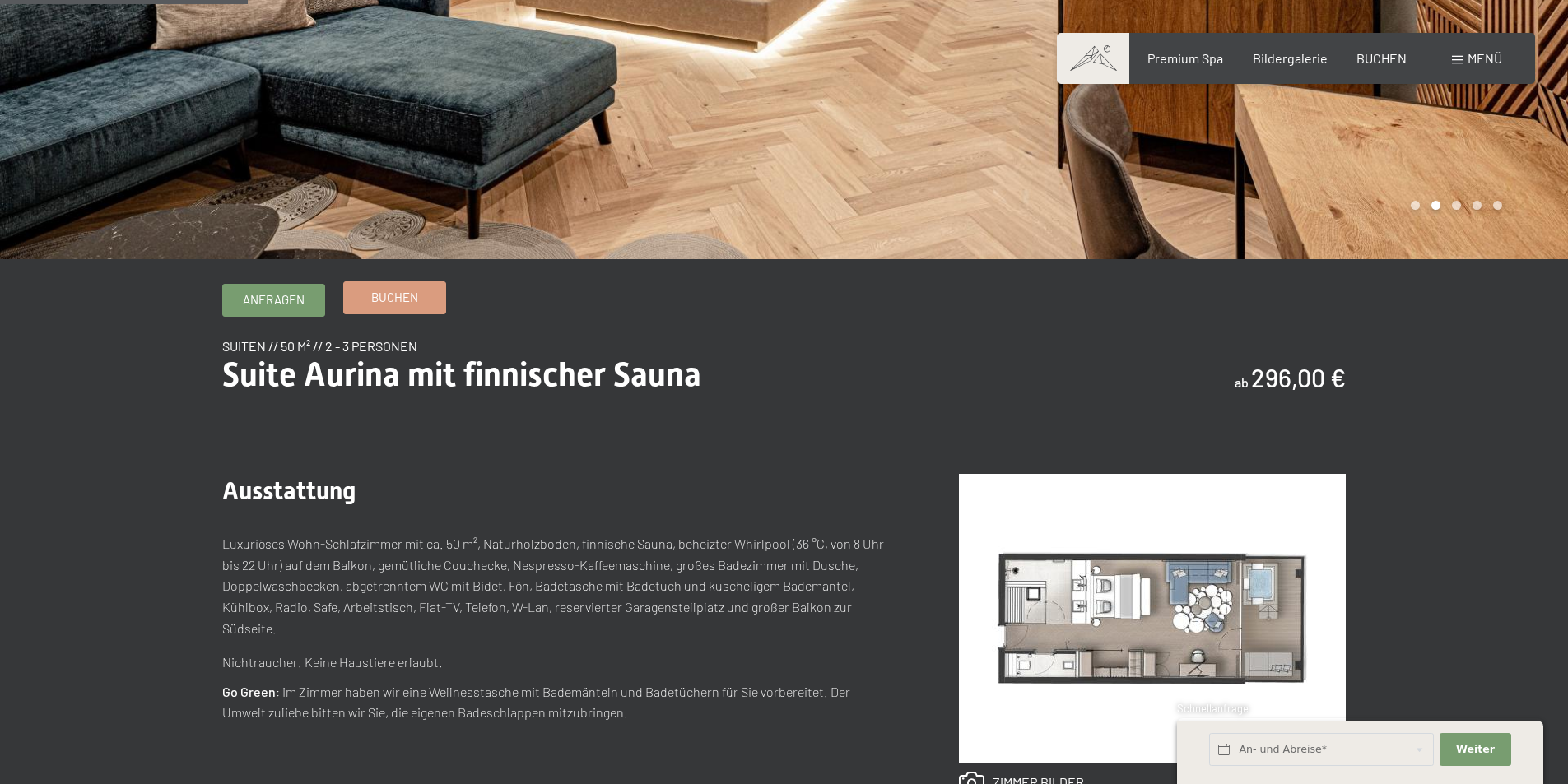
click at [403, 294] on span "Buchen" at bounding box center [394, 297] width 47 height 18
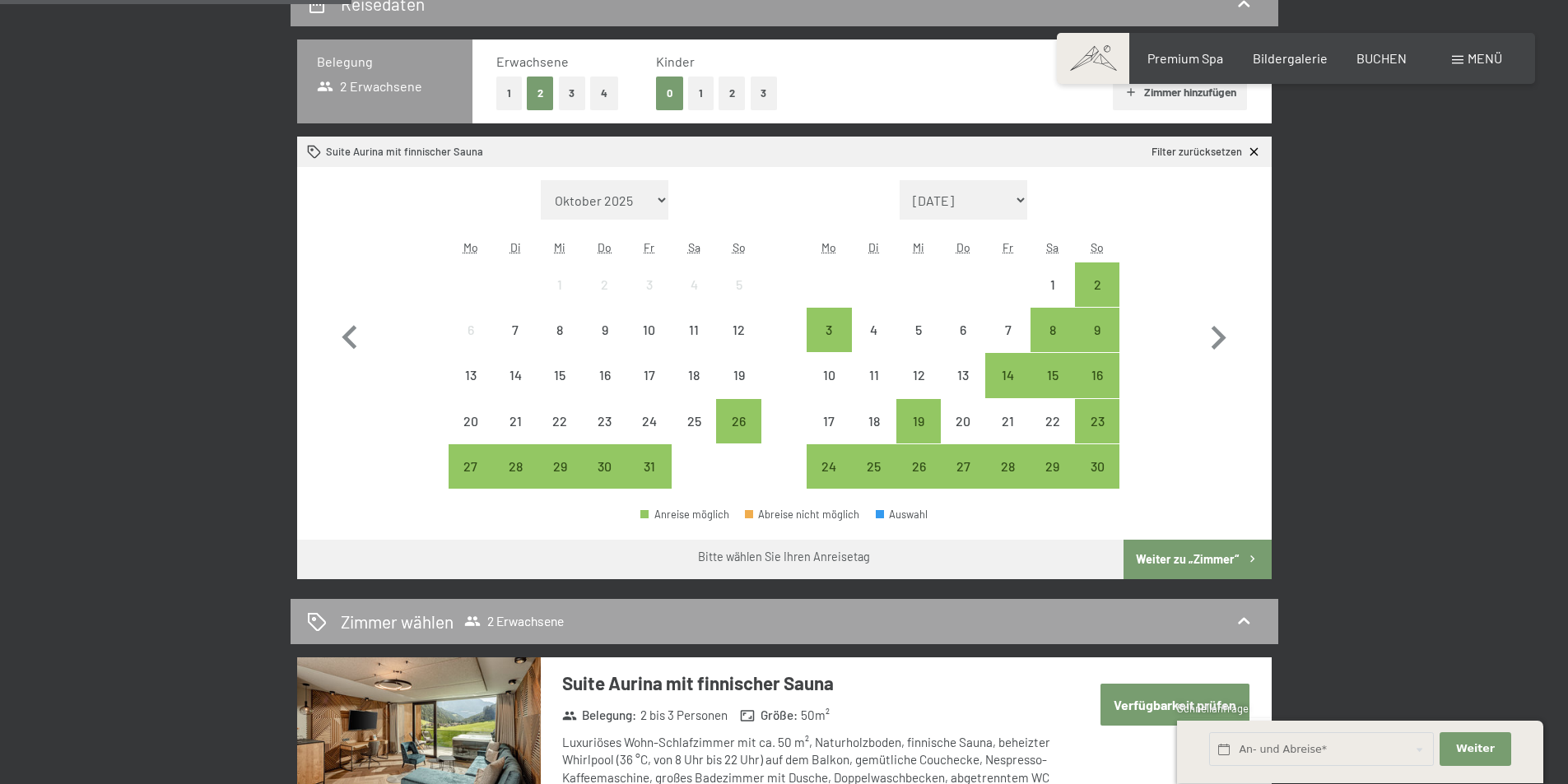
scroll to position [494, 0]
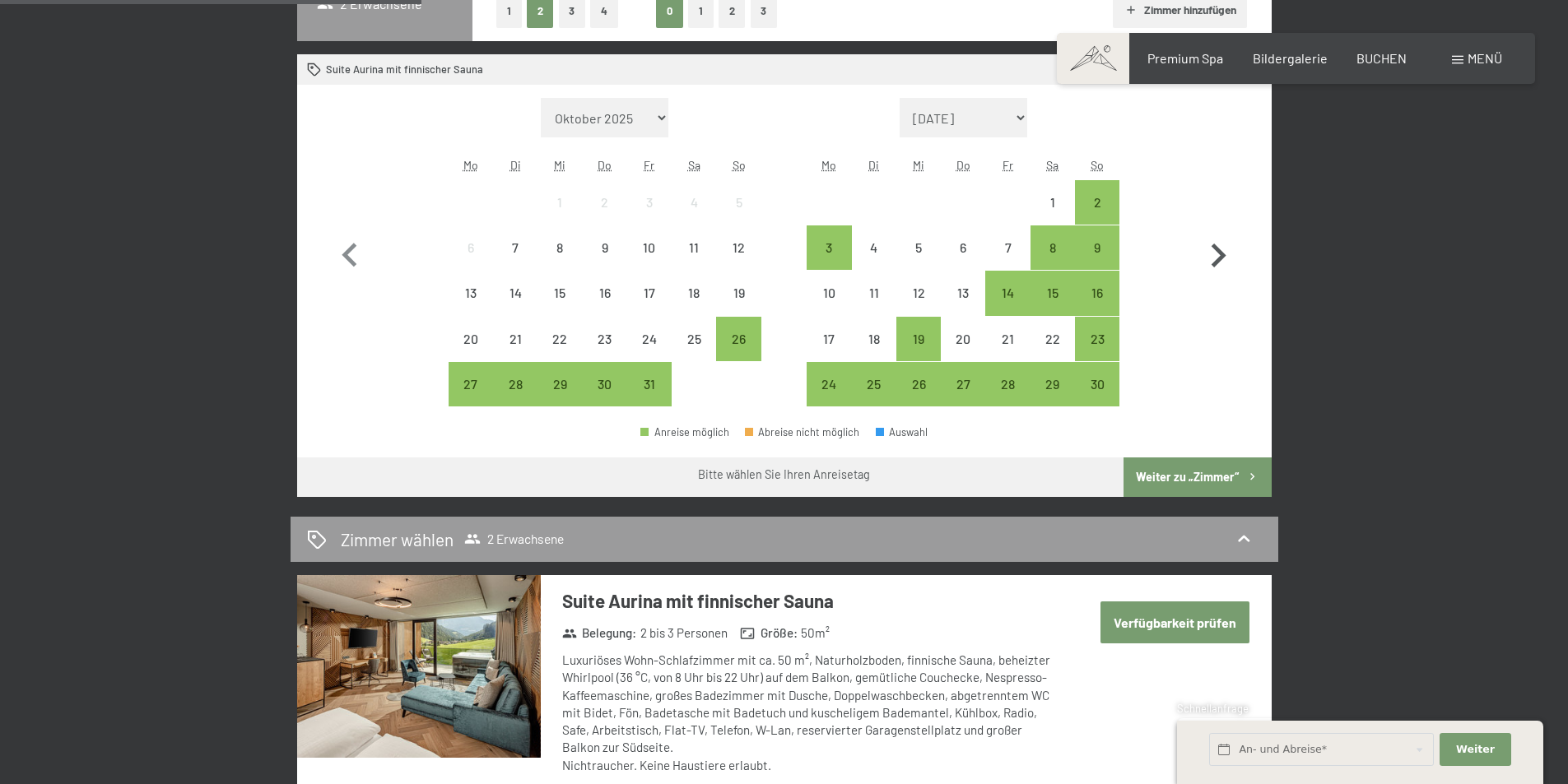
drag, startPoint x: 1051, startPoint y: 250, endPoint x: 1220, endPoint y: 252, distance: 169.0
click at [1220, 252] on div "Monat/Jahr Oktober 2025 [DATE] Dezember 2025 Januar 2026 Februar 2026 März 2026…" at bounding box center [784, 252] width 916 height 309
click at [1220, 252] on icon "button" at bounding box center [1219, 256] width 15 height 24
select select "[DATE]"
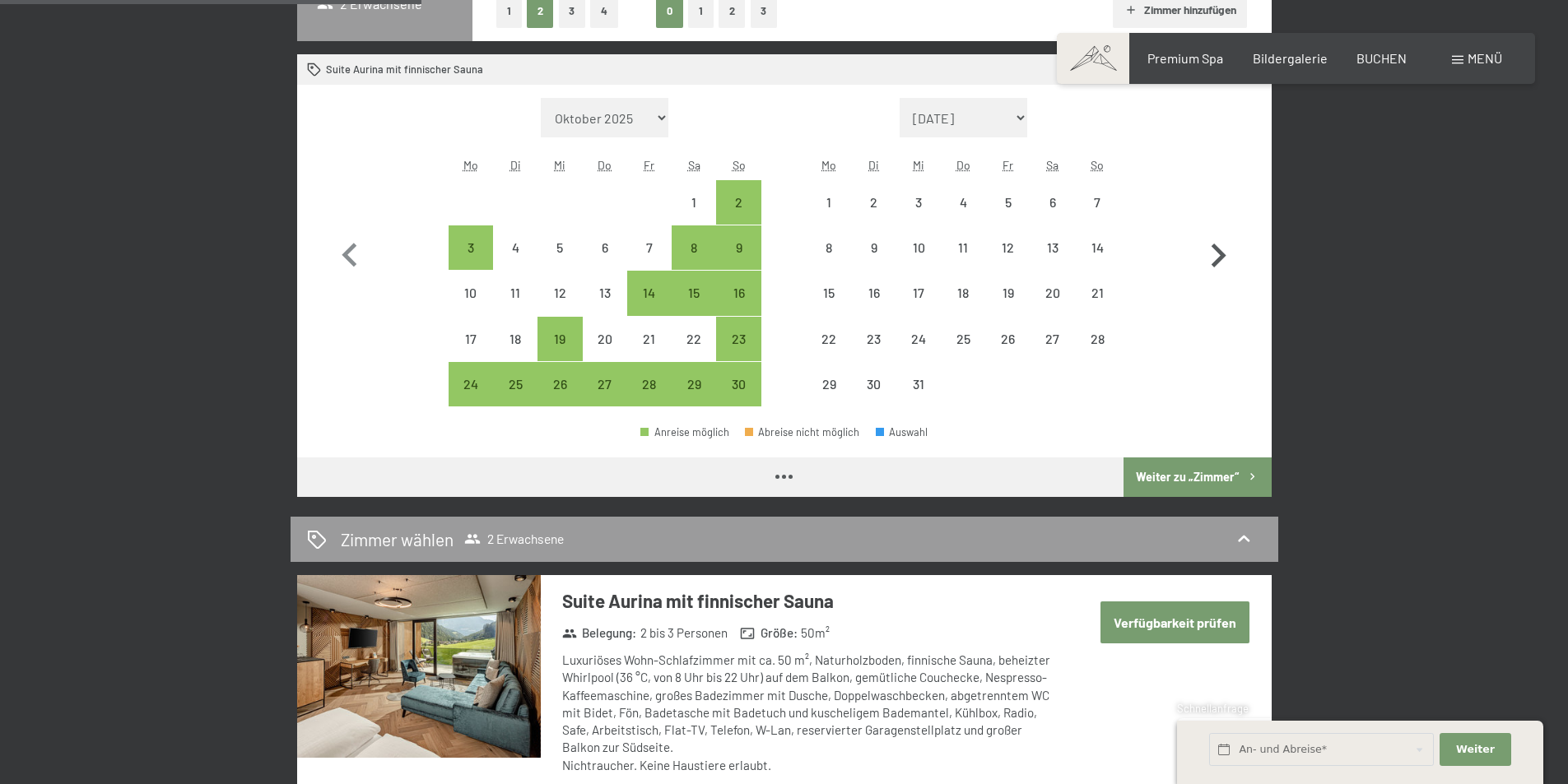
select select "[DATE]"
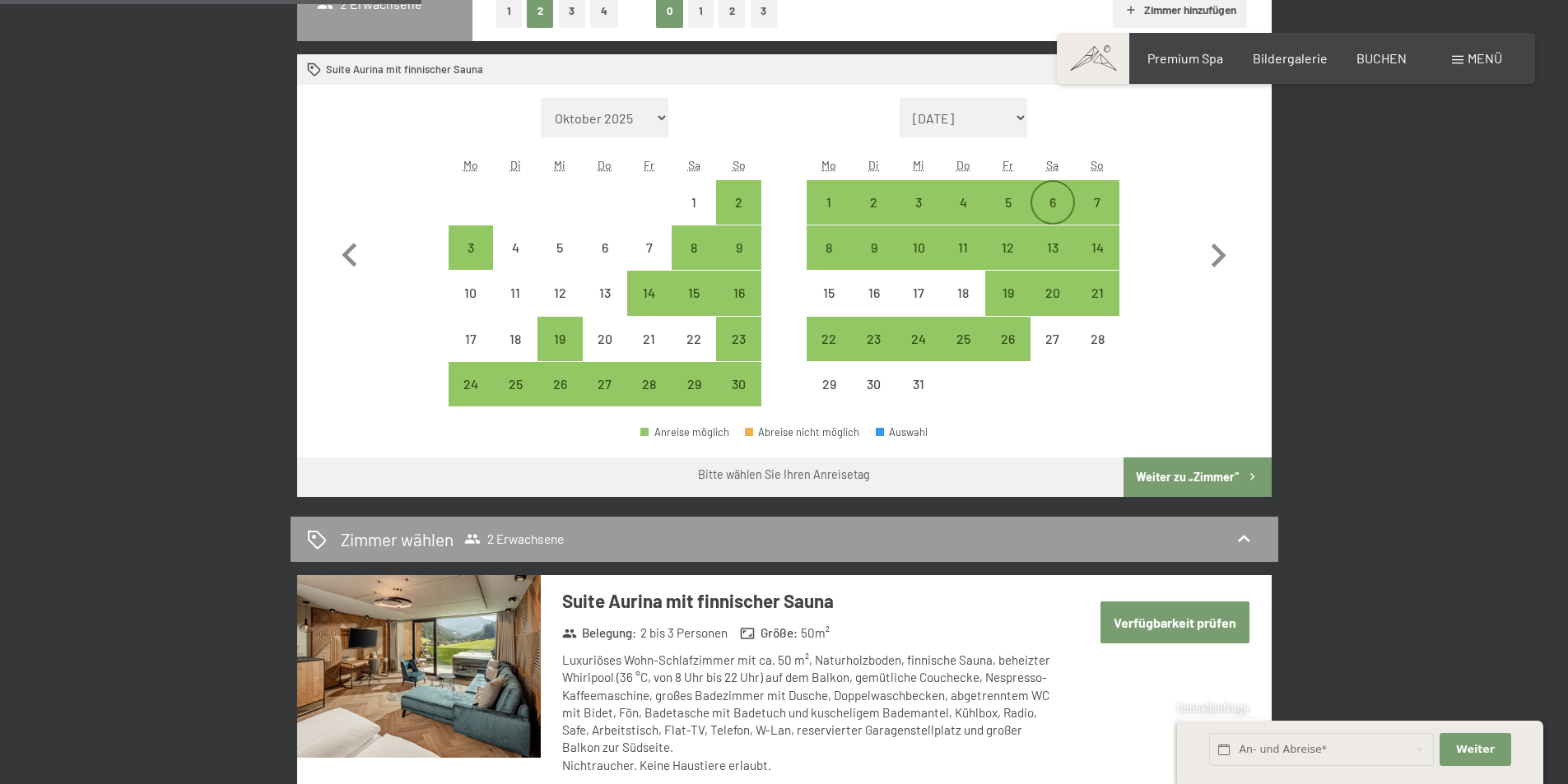
click at [1042, 198] on div "6" at bounding box center [1052, 216] width 42 height 42
select select "[DATE]"
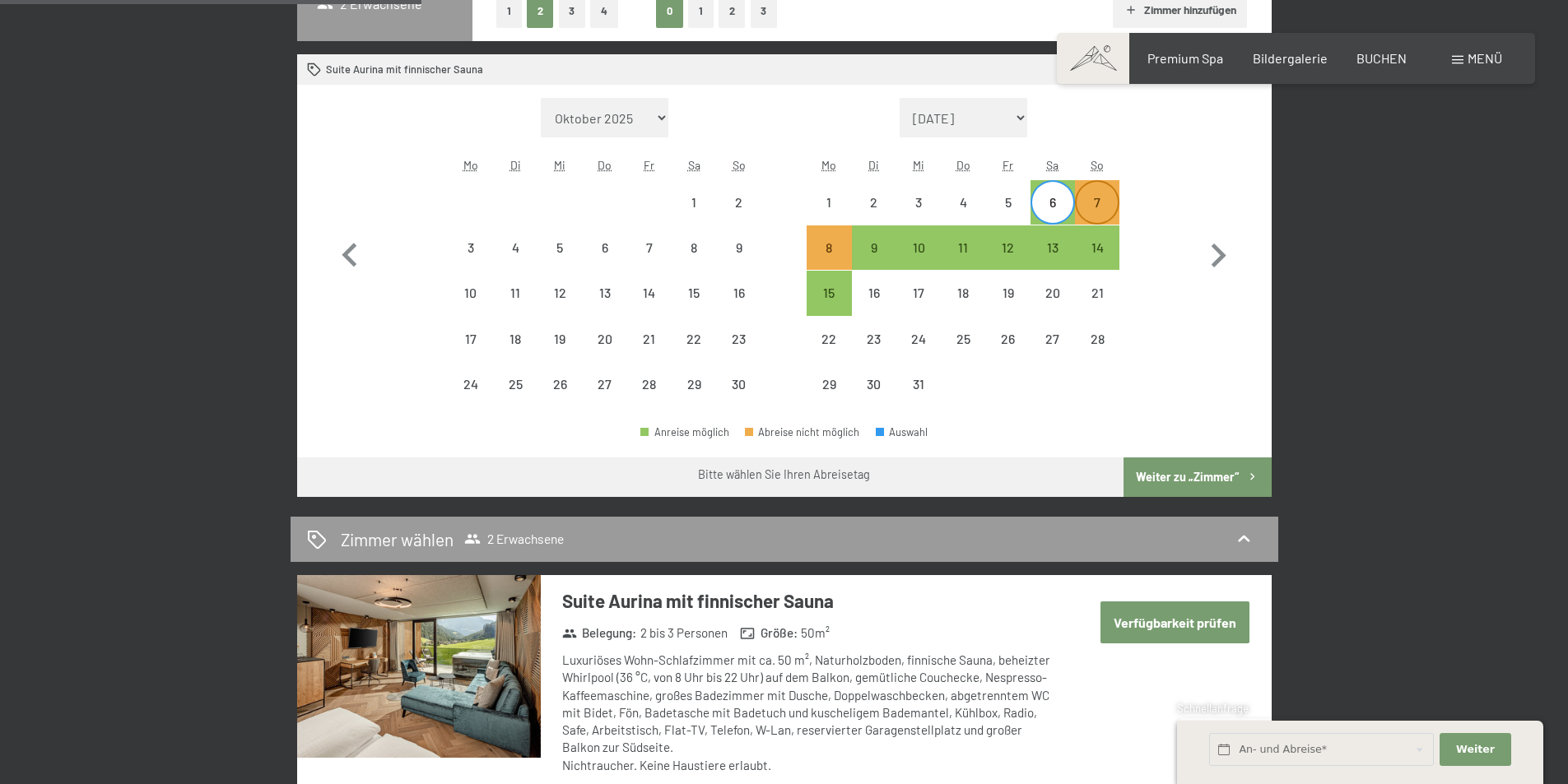
click at [1107, 198] on div "7" at bounding box center [1097, 216] width 42 height 42
select select "[DATE]"
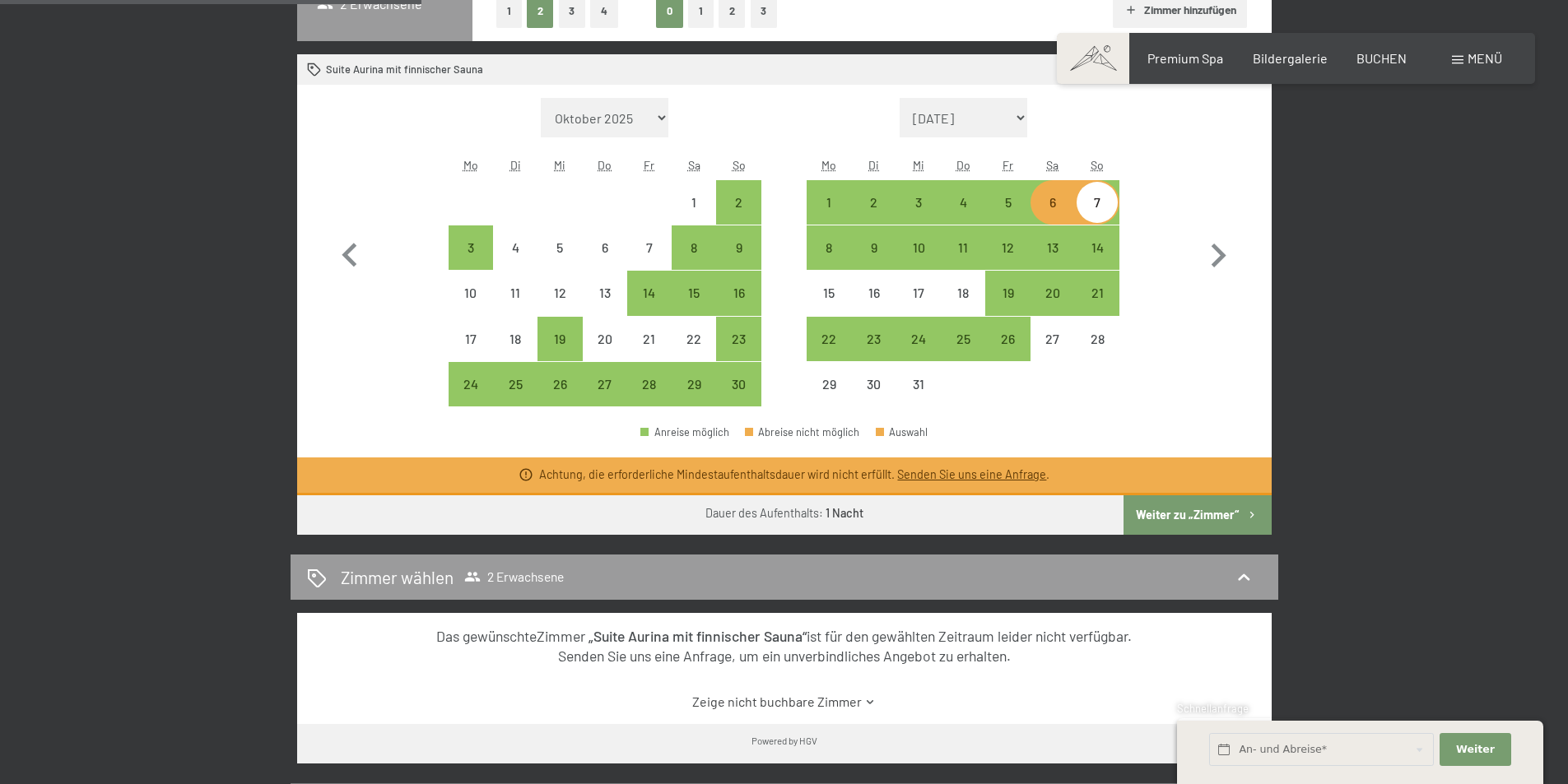
click at [1188, 505] on button "Weiter zu „Zimmer“" at bounding box center [1197, 514] width 148 height 40
select select "[DATE]"
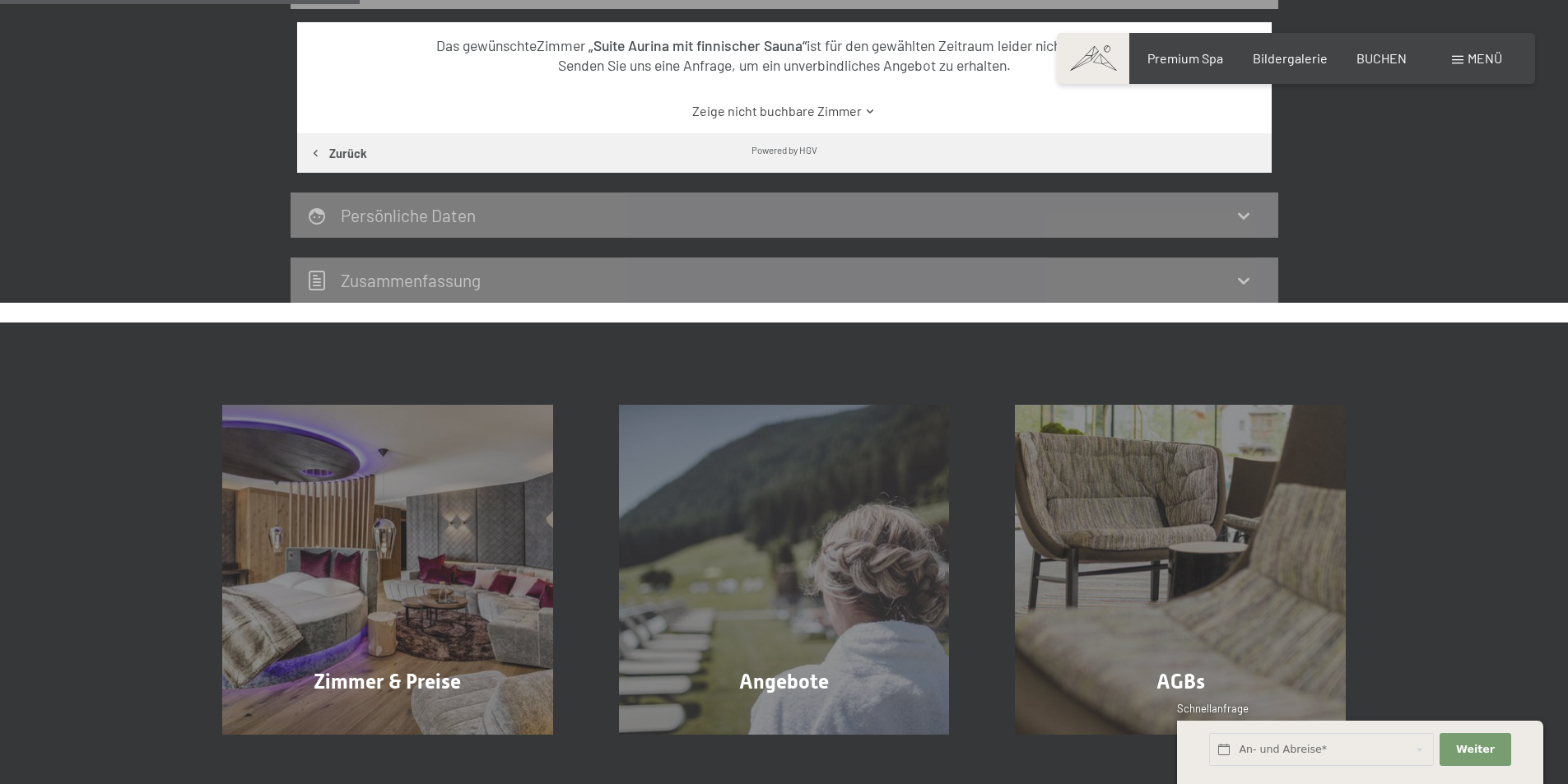
scroll to position [392, 0]
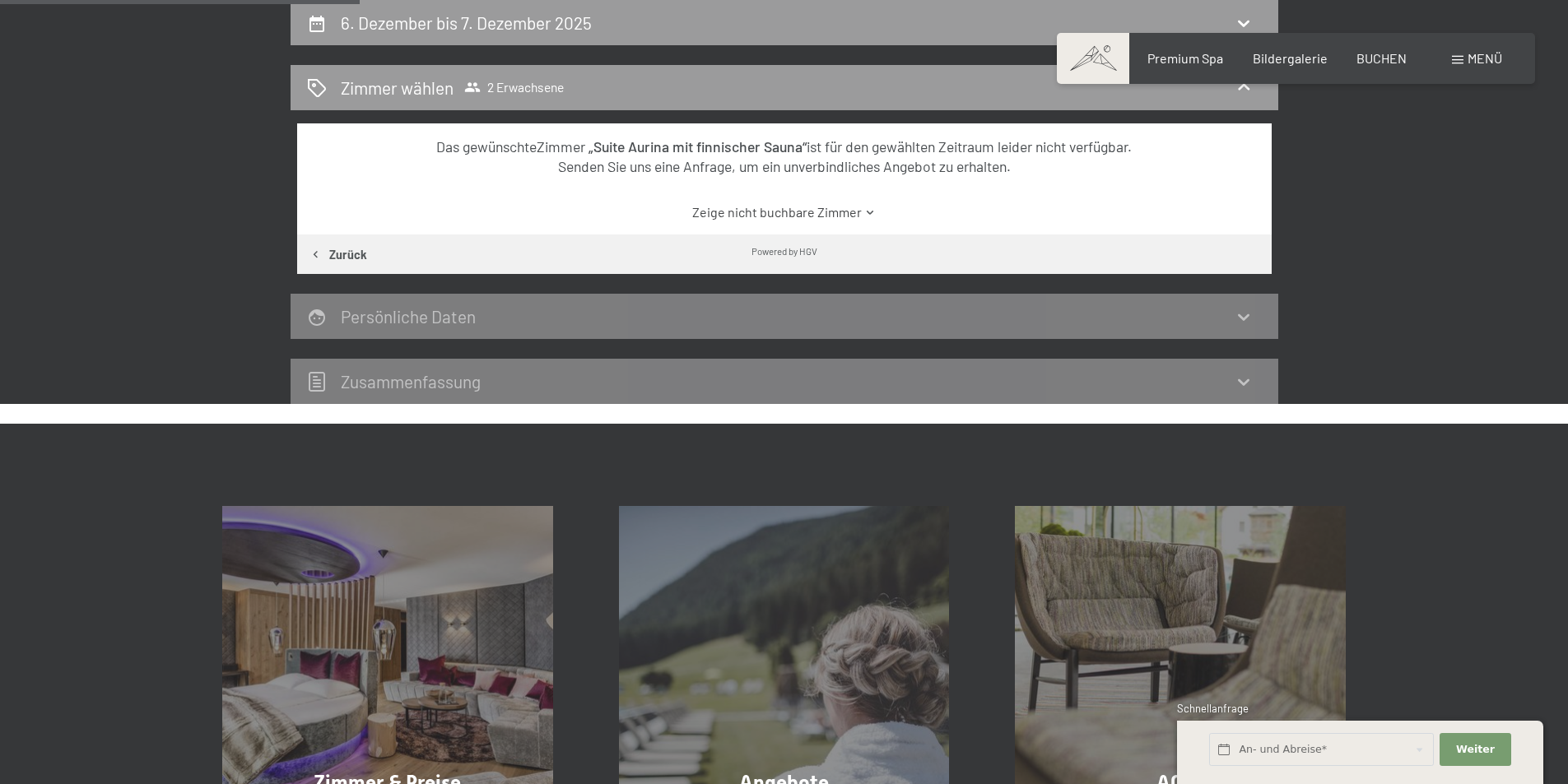
click at [853, 210] on link "Zeige nicht buchbare Zimmer" at bounding box center [784, 212] width 916 height 18
